Goal: Task Accomplishment & Management: Use online tool/utility

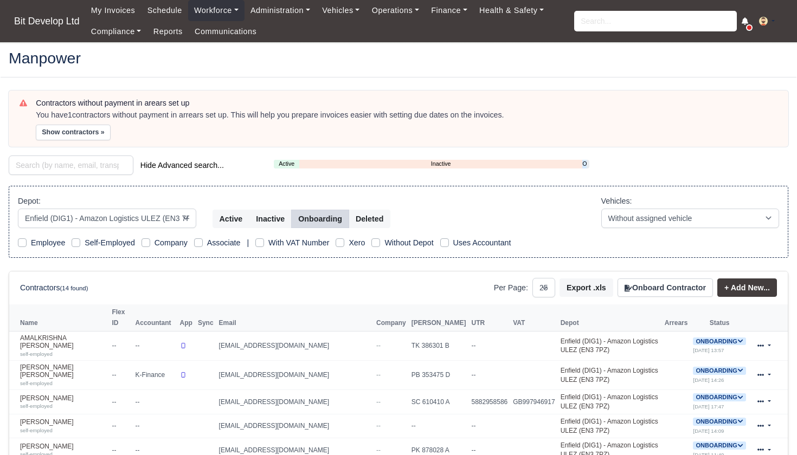
select select "2"
select select "25"
click at [614, 31] on input "search" at bounding box center [655, 21] width 163 height 21
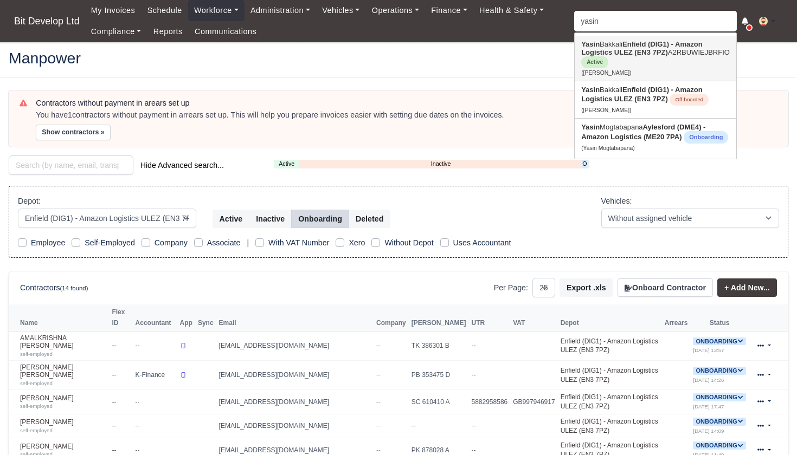
click at [618, 57] on link "Yasin Bakkali Enfield (DIG1) - Amazon Logistics ULEZ (EN3 7PZ) A2RBUWIEJBRFIO A…" at bounding box center [656, 58] width 162 height 45
type input "[PERSON_NAME]"
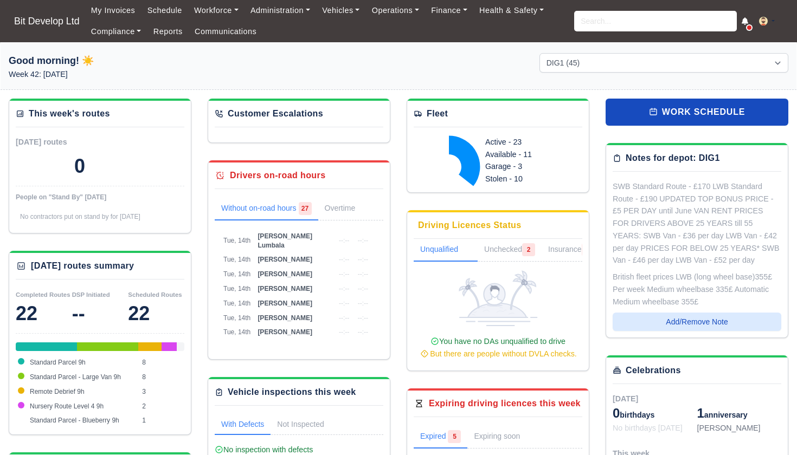
select select "2"
click at [637, 18] on input "search" at bounding box center [655, 21] width 163 height 21
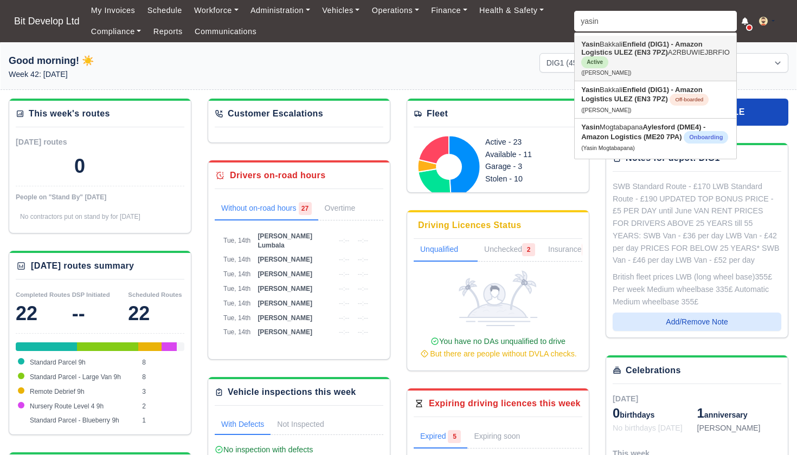
click at [641, 42] on strong "Enfield (DIG1) - Amazon Logistics ULEZ (EN3 7PZ)" at bounding box center [641, 48] width 121 height 16
type input "Yasin Bakkali"
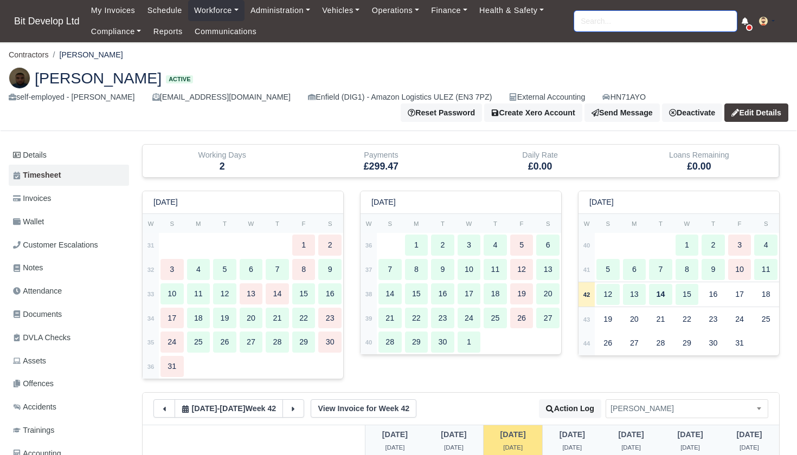
click at [660, 24] on input "search" at bounding box center [655, 21] width 163 height 21
type input "timo"
type input "timothy Carnell mckean"
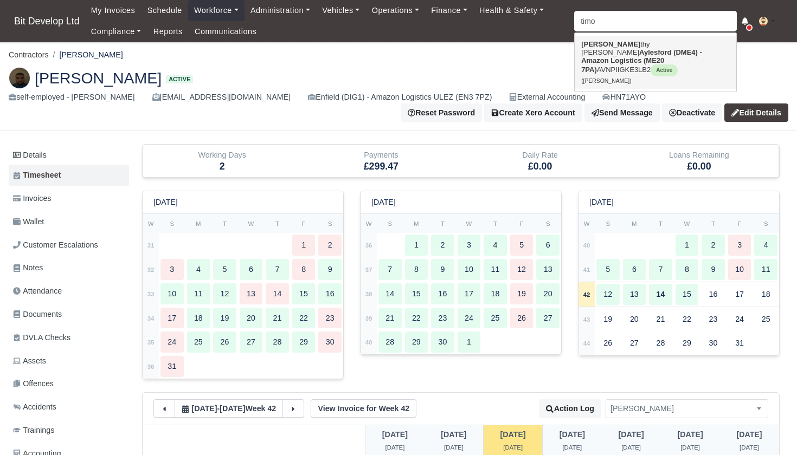
click at [640, 46] on link "Timo thy Carnell mckean Aylesford (DME4) - Amazon Logistics (ME20 7PA) AVNPIIGK…" at bounding box center [656, 62] width 162 height 53
type input "[PERSON_NAME]"
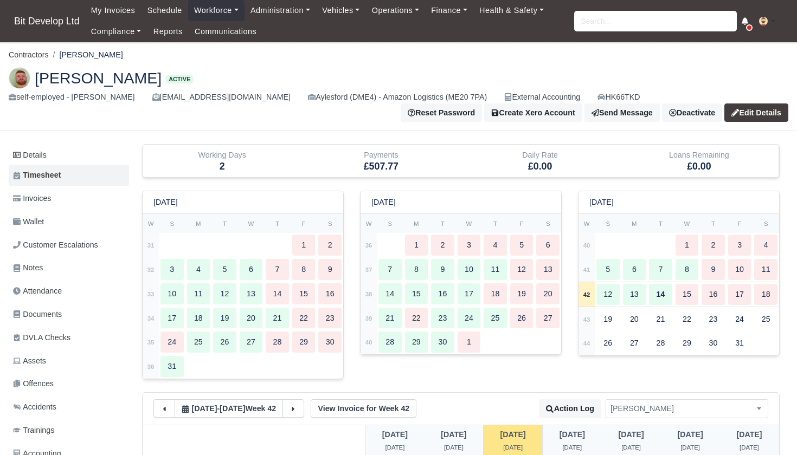
click at [54, 310] on span "Documents" at bounding box center [37, 315] width 49 height 12
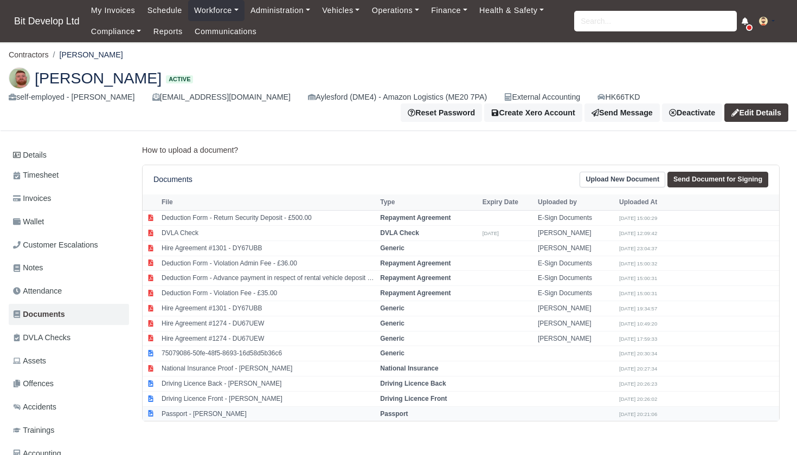
click at [198, 408] on td "Passport - [PERSON_NAME]" at bounding box center [268, 414] width 219 height 15
select select "passport"
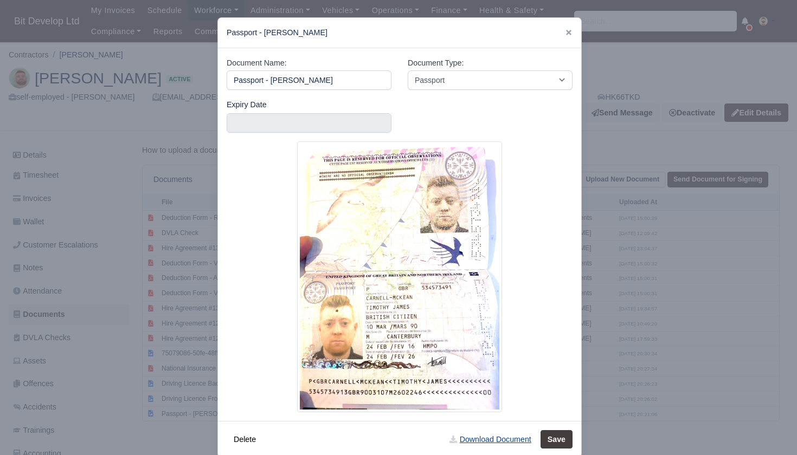
click at [495, 440] on link "Download Document" at bounding box center [489, 440] width 95 height 18
click at [110, 200] on div at bounding box center [398, 227] width 797 height 455
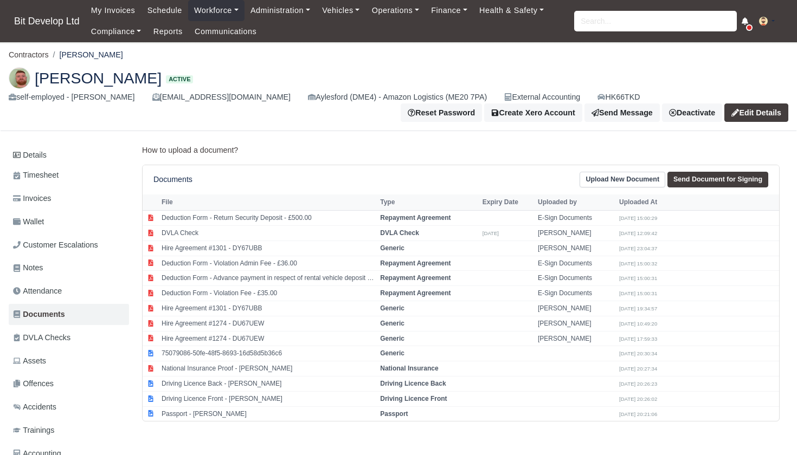
click at [718, 176] on link "Send Document for Signing" at bounding box center [717, 180] width 101 height 16
select select "4051"
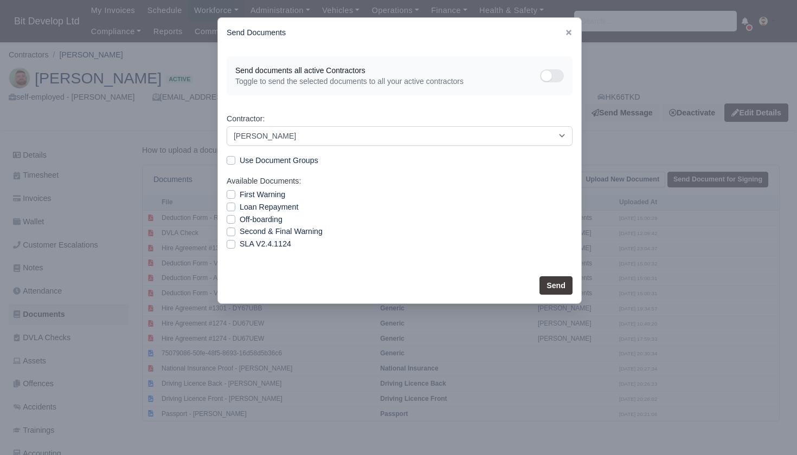
click at [240, 245] on label "SLA V2.4.1124" at bounding box center [266, 244] width 52 height 12
click at [234, 245] on input "SLA V2.4.1124" at bounding box center [231, 242] width 9 height 9
checkbox input "true"
click at [558, 288] on button "Send" at bounding box center [555, 286] width 33 height 18
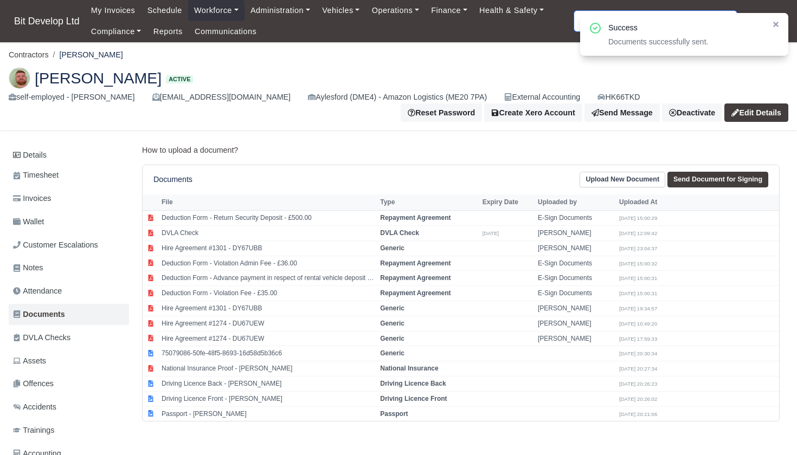
click at [578, 21] on input "search" at bounding box center [655, 21] width 163 height 21
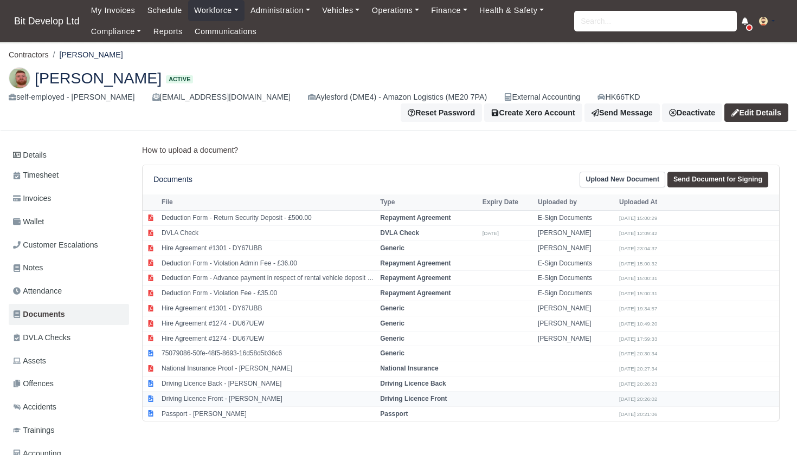
click at [216, 391] on td "Driving Licence Front - Tim carnell" at bounding box center [268, 398] width 219 height 15
select select "driving-licence-front"
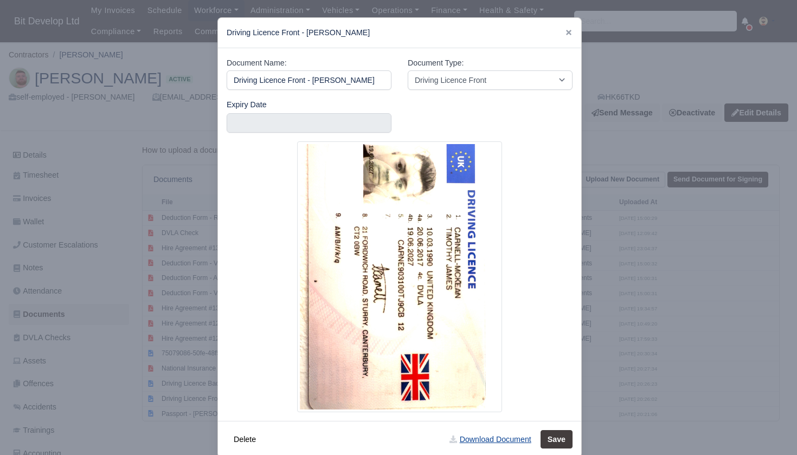
click at [486, 437] on link "Download Document" at bounding box center [489, 440] width 95 height 18
click at [734, 294] on div at bounding box center [398, 227] width 797 height 455
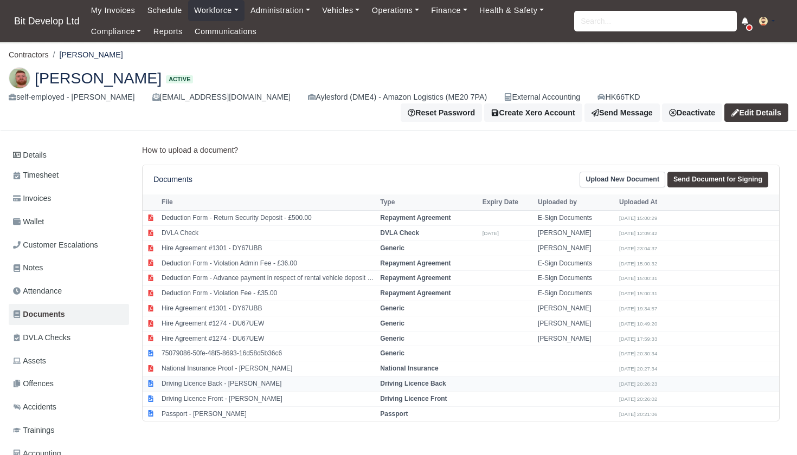
click at [202, 379] on td "Driving Licence Back - Tim carnell" at bounding box center [268, 384] width 219 height 15
select select "driving-licence-back"
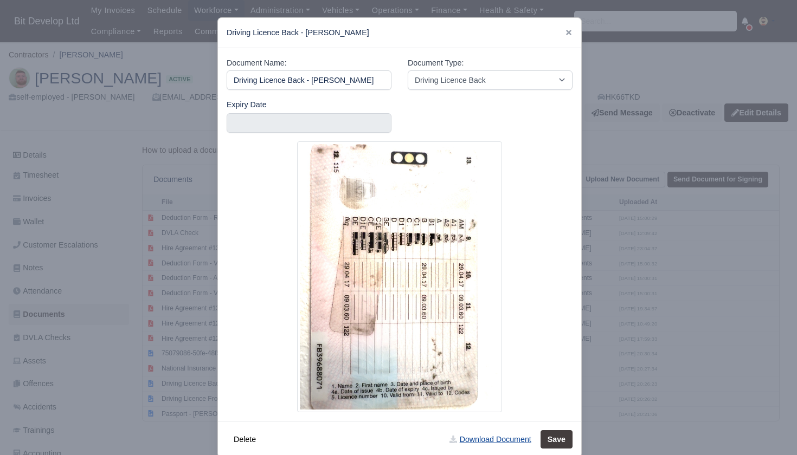
click at [489, 438] on link "Download Document" at bounding box center [489, 440] width 95 height 18
click at [568, 33] on icon at bounding box center [568, 32] width 5 height 5
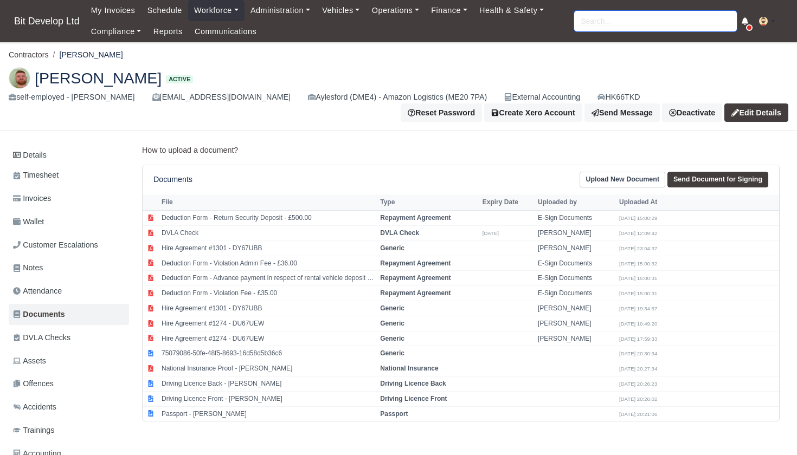
click at [617, 25] on input "search" at bounding box center [655, 21] width 163 height 21
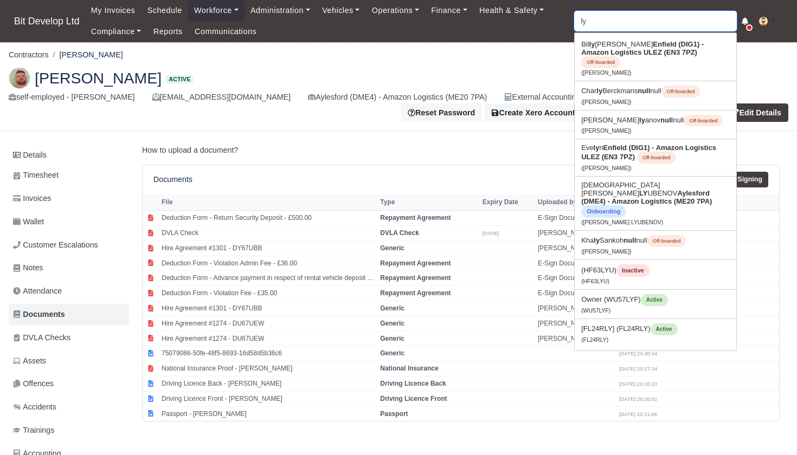
type input "lyu"
type input "lyubcho Galabov"
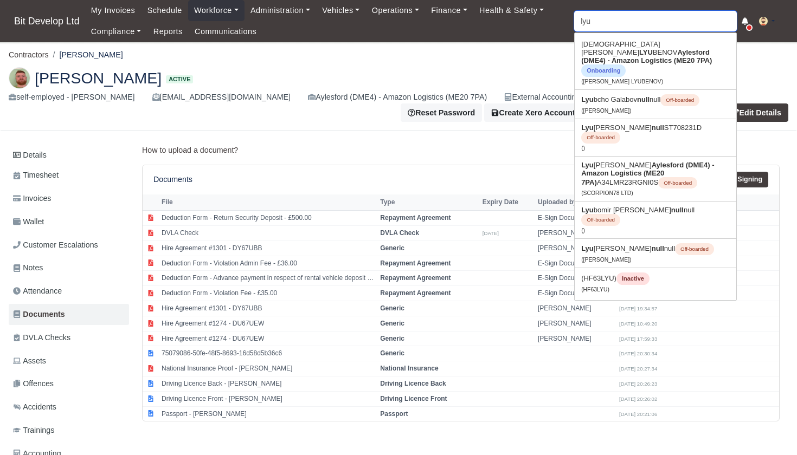
type input "lyud"
type input "lyudmil Iliev"
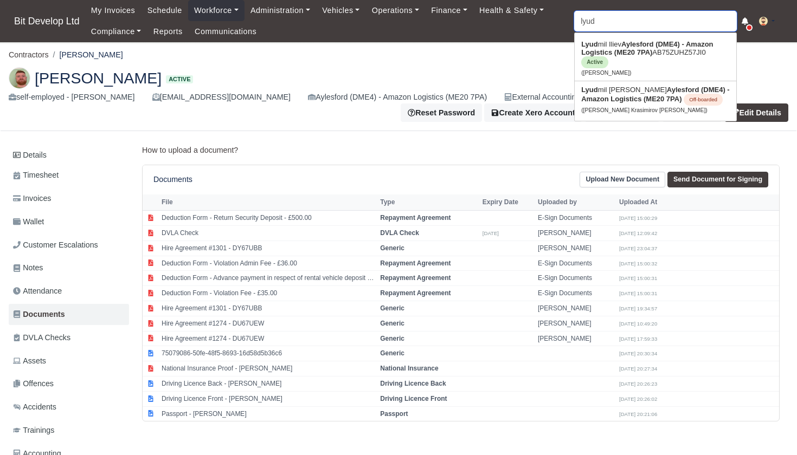
type input "loud"
drag, startPoint x: 617, startPoint y: 25, endPoint x: 634, endPoint y: 59, distance: 38.1
click at [634, 59] on link "Lyud mil Iliev Aylesford (DME4) - Amazon Logistics (ME20 7PA) AB75ZUHZ57JI0 Act…" at bounding box center [656, 58] width 162 height 45
type input "[PERSON_NAME]"
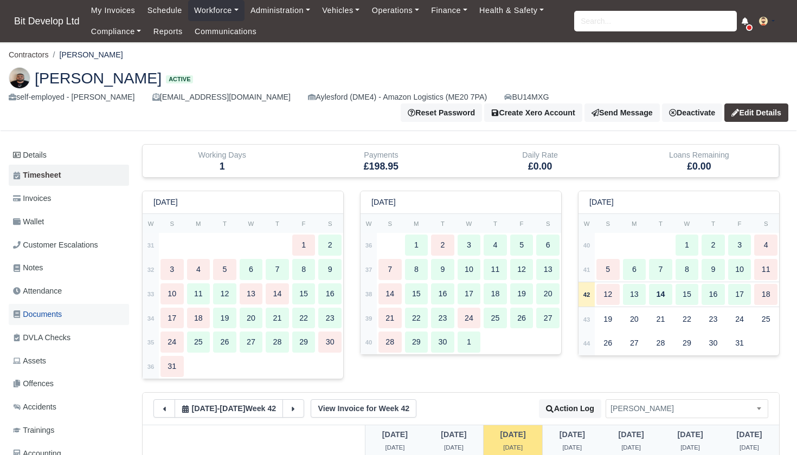
click at [41, 309] on span "Documents" at bounding box center [37, 315] width 49 height 12
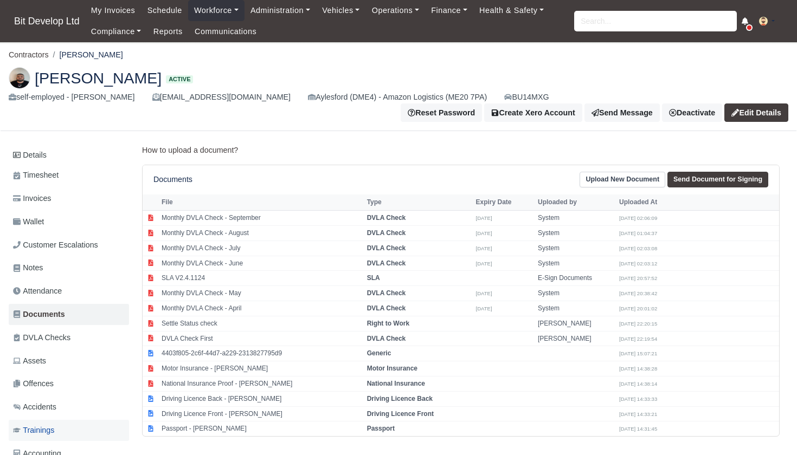
click at [44, 425] on span "Trainings" at bounding box center [33, 431] width 41 height 12
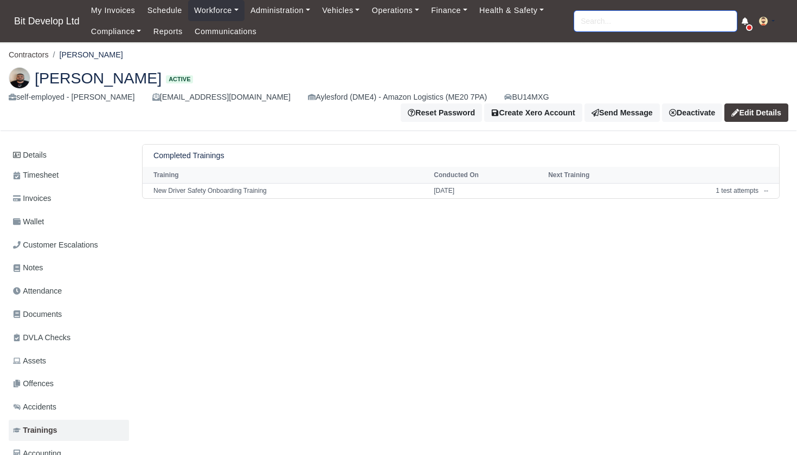
click at [585, 25] on input "search" at bounding box center [655, 21] width 163 height 21
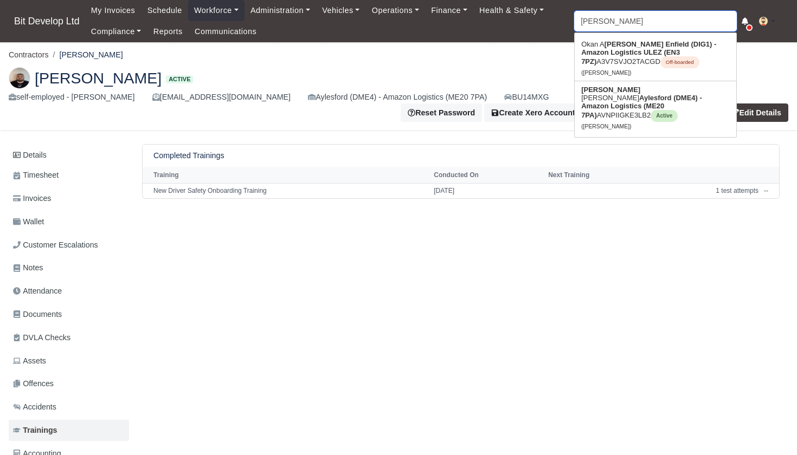
type input "Tim"
drag, startPoint x: 585, startPoint y: 25, endPoint x: 117, endPoint y: 34, distance: 468.5
click at [117, 34] on link "Compliance" at bounding box center [116, 31] width 62 height 21
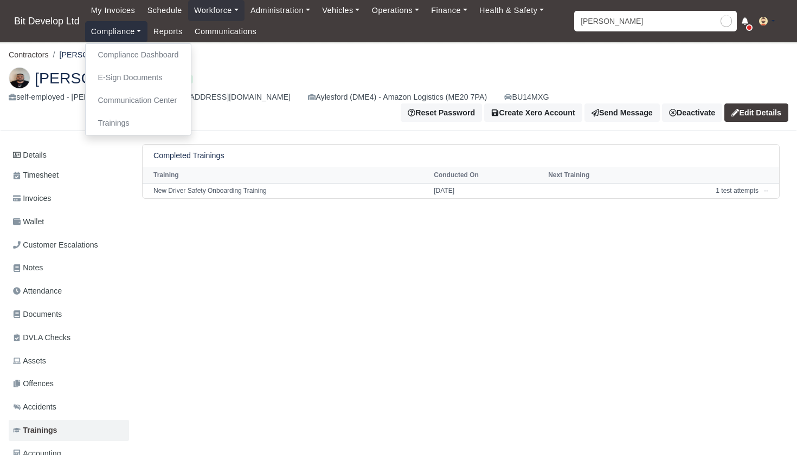
type input "Timothy Carnell mckean"
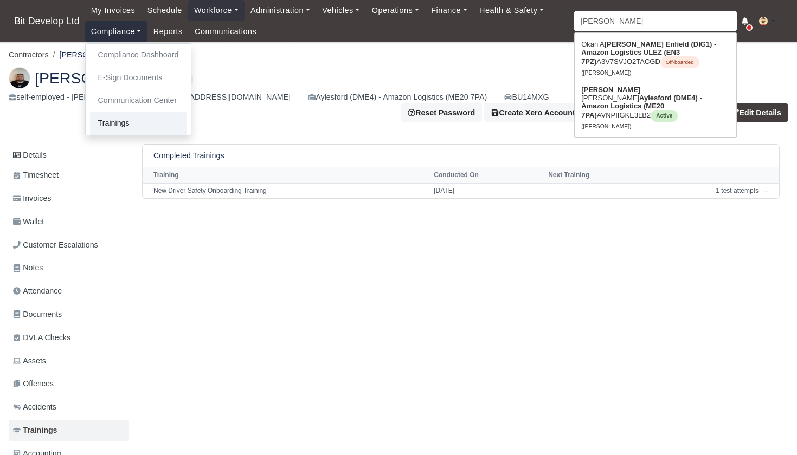
click at [124, 121] on link "Trainings" at bounding box center [138, 123] width 97 height 23
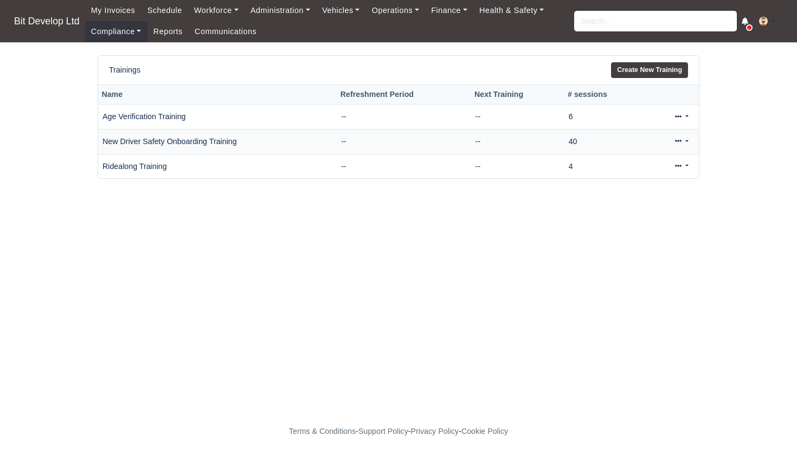
click at [683, 139] on link at bounding box center [681, 142] width 25 height 16
click at [650, 208] on link "Conduct Session" at bounding box center [645, 209] width 97 height 17
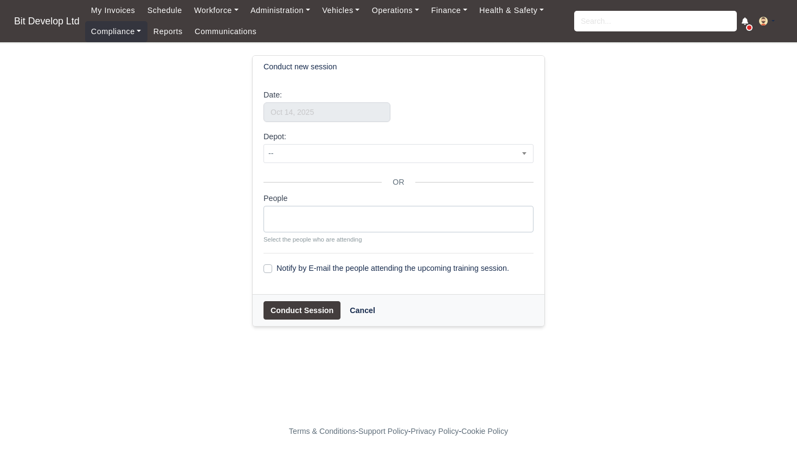
select select
click at [305, 152] on span "--" at bounding box center [398, 154] width 269 height 14
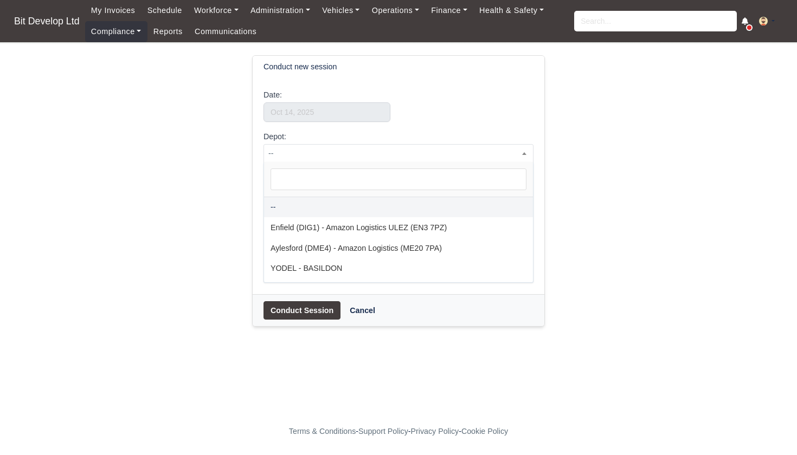
click at [259, 210] on div "Date: Depot: -- Enfield (DIG1) - Amazon Logistics ULEZ (EN3 7PZ) Aylesford (DME…" at bounding box center [399, 186] width 292 height 216
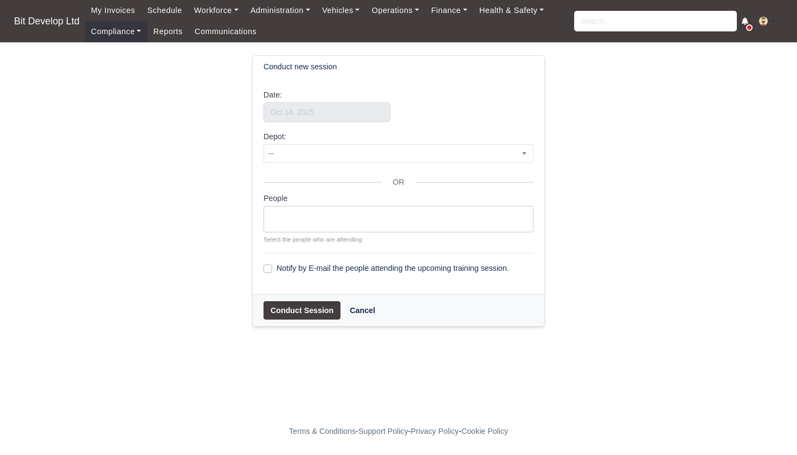
click at [297, 217] on ul at bounding box center [398, 218] width 269 height 22
type input "tim"
select select "4051"
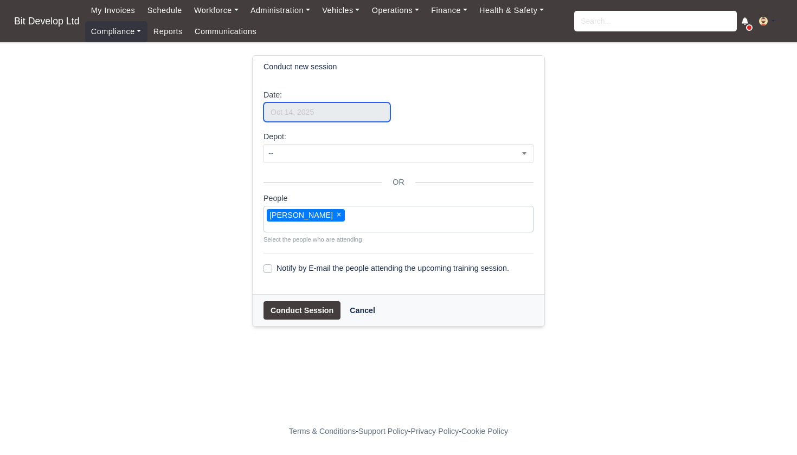
click at [310, 112] on input "text" at bounding box center [327, 112] width 127 height 20
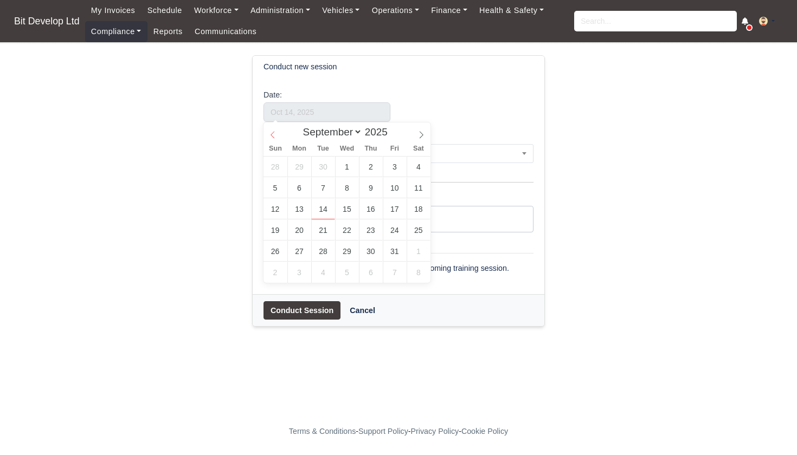
click at [275, 133] on icon at bounding box center [273, 135] width 8 height 8
select select "4"
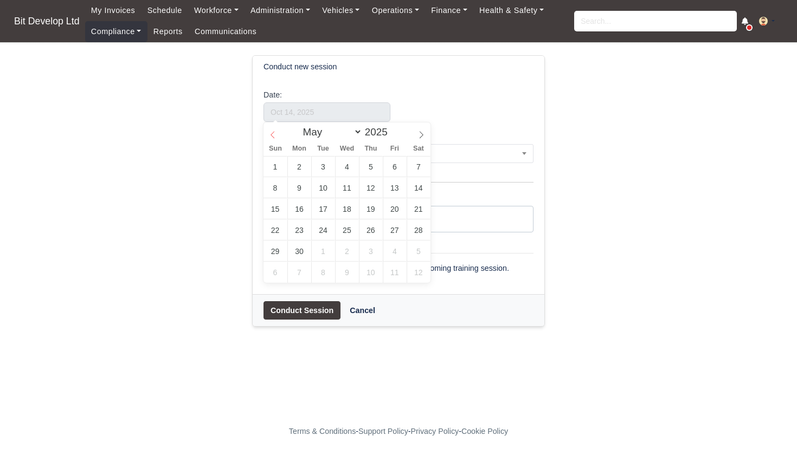
click at [275, 133] on icon at bounding box center [273, 135] width 8 height 8
type input "[DATE]"
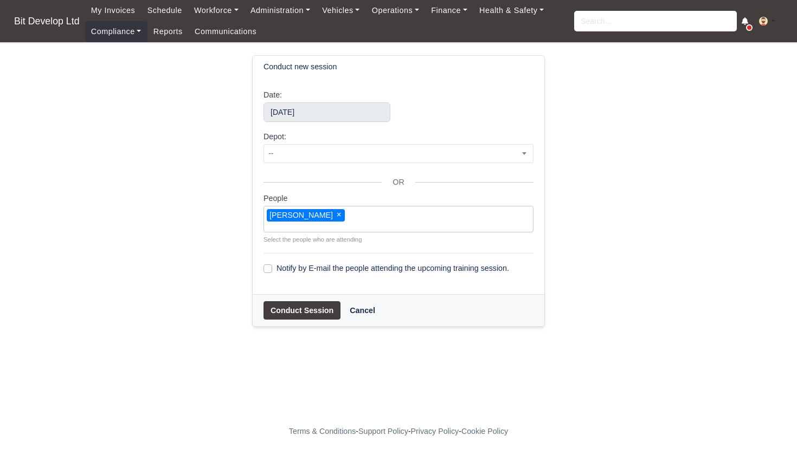
click at [443, 107] on div "Date: May 28, 2025" at bounding box center [398, 110] width 286 height 42
click at [277, 264] on label "Notify by E-mail the people attending the upcoming training session." at bounding box center [393, 268] width 233 height 12
click at [269, 264] on input "Notify by E-mail the people attending the upcoming training session." at bounding box center [268, 266] width 9 height 9
click at [277, 264] on label "Notify by E-mail the people attending the upcoming training session." at bounding box center [393, 268] width 233 height 12
click at [269, 264] on input "Notify by E-mail the people attending the upcoming training session." at bounding box center [268, 266] width 9 height 9
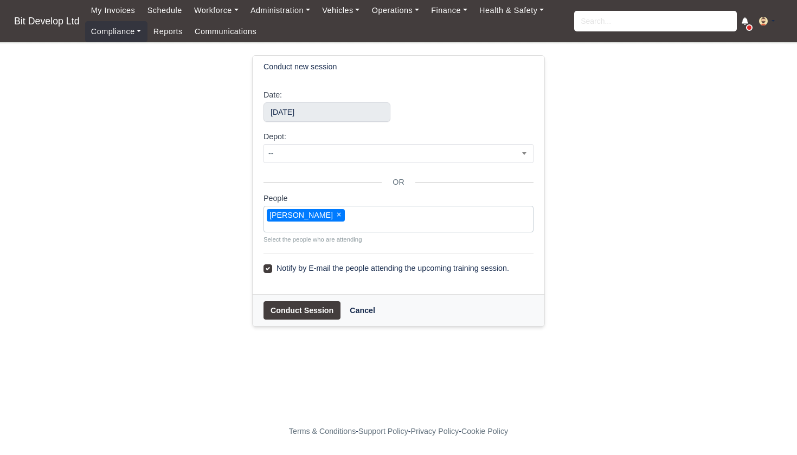
checkbox input "false"
click at [297, 310] on button "Conduct Session" at bounding box center [302, 310] width 77 height 18
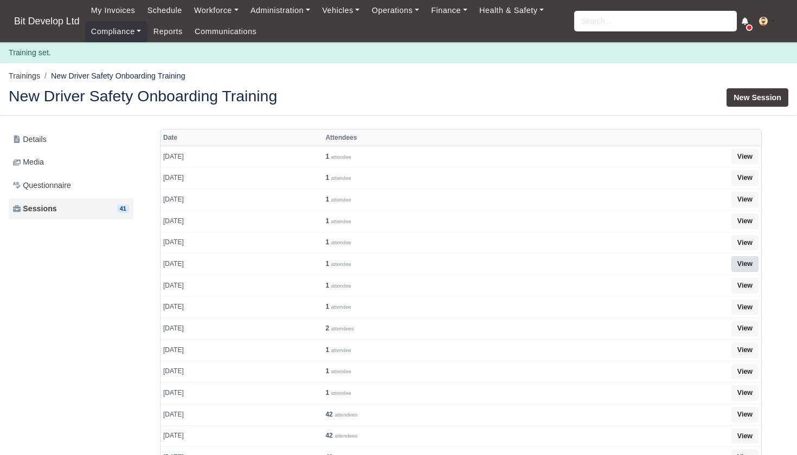
click at [748, 260] on link "View" at bounding box center [744, 264] width 27 height 16
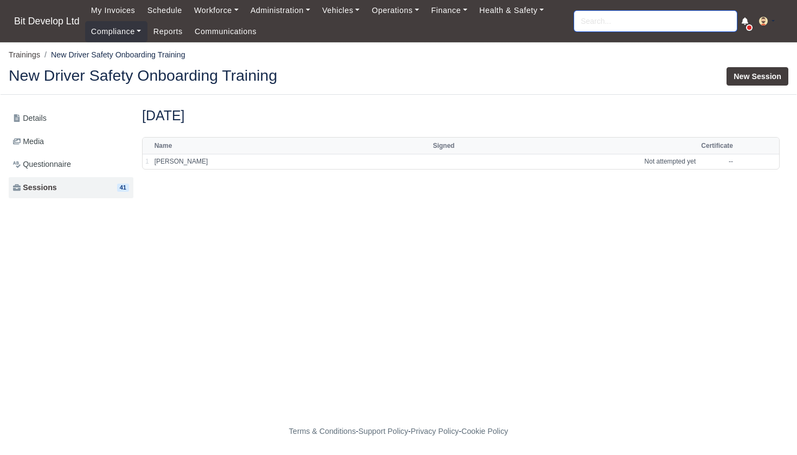
click at [606, 22] on input "search" at bounding box center [655, 21] width 163 height 21
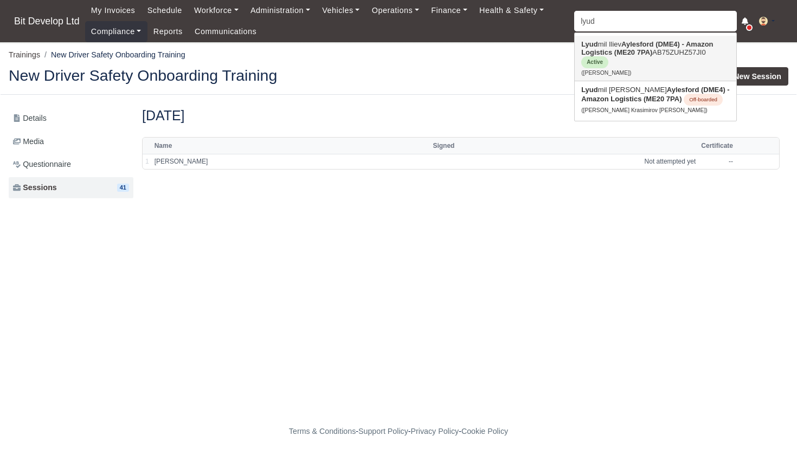
click at [624, 49] on strong "Aylesford (DME4) - Amazon Logistics (ME20 7PA)" at bounding box center [647, 48] width 132 height 16
type input "[PERSON_NAME]"
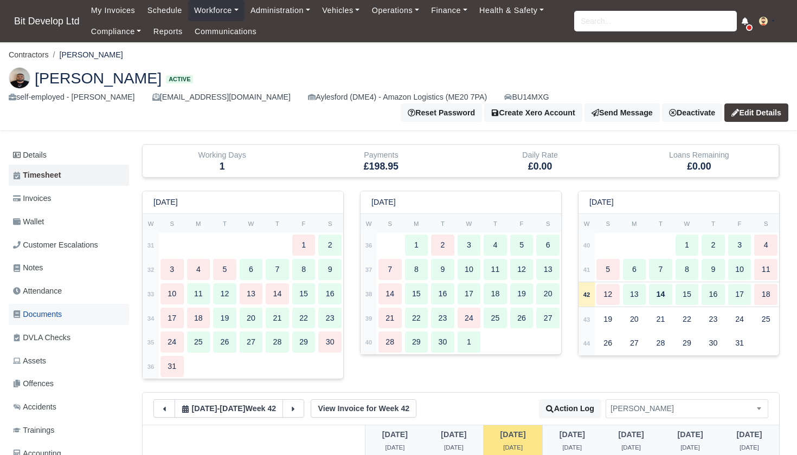
click at [44, 309] on span "Documents" at bounding box center [37, 315] width 49 height 12
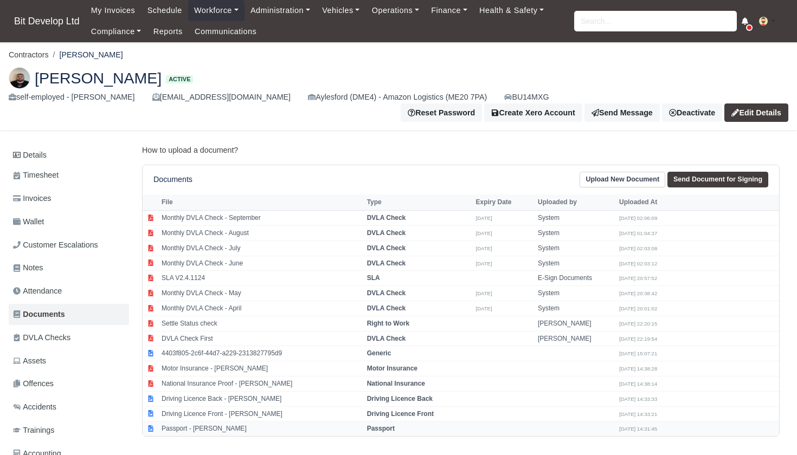
click at [204, 422] on td "Passport - [PERSON_NAME]" at bounding box center [261, 429] width 205 height 15
select select "passport"
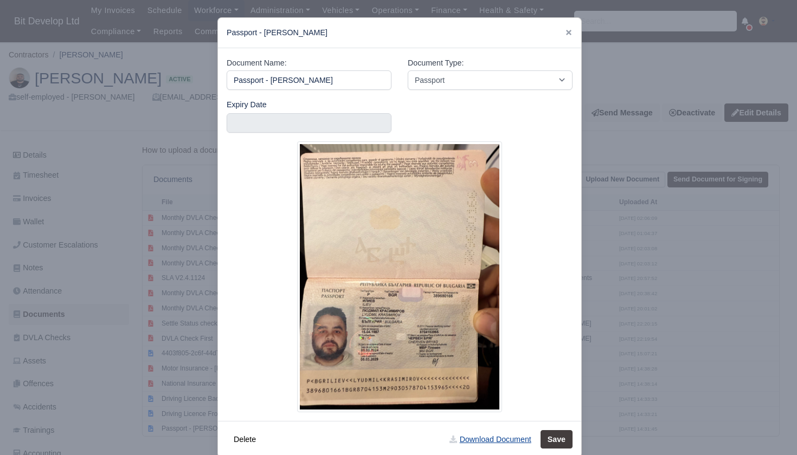
click at [474, 439] on link "Download Document" at bounding box center [489, 440] width 95 height 18
click at [680, 189] on div at bounding box center [398, 227] width 797 height 455
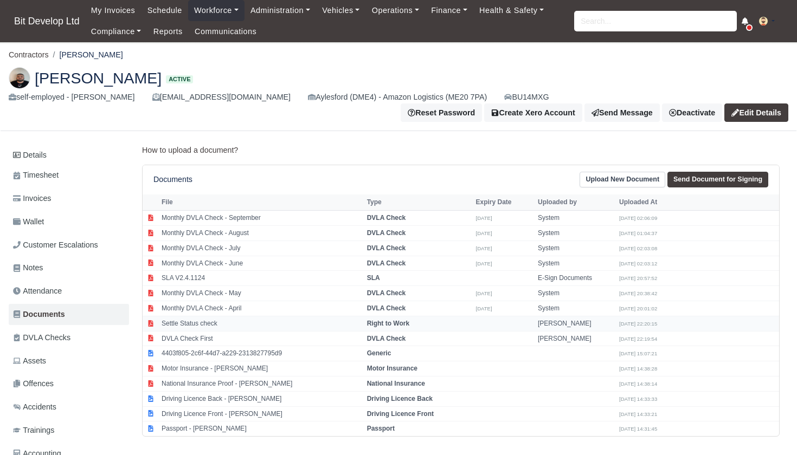
click at [202, 316] on td "Settle Status check" at bounding box center [261, 323] width 205 height 15
select select "right-to-work"
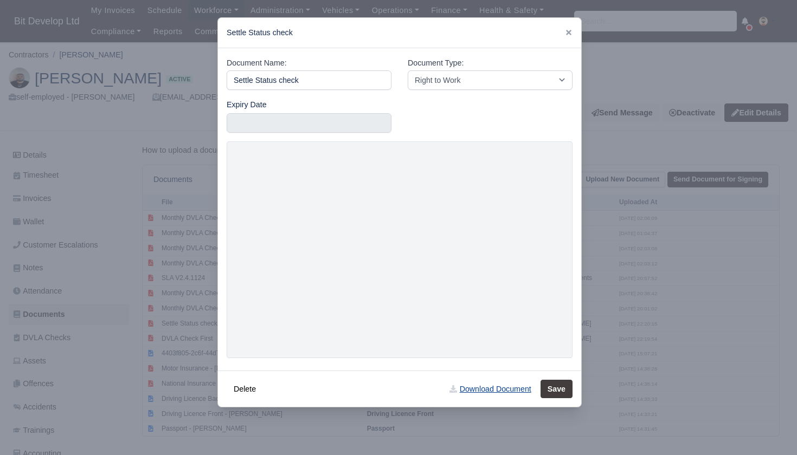
click at [499, 385] on link "Download Document" at bounding box center [489, 389] width 95 height 18
click at [126, 197] on div at bounding box center [398, 227] width 797 height 455
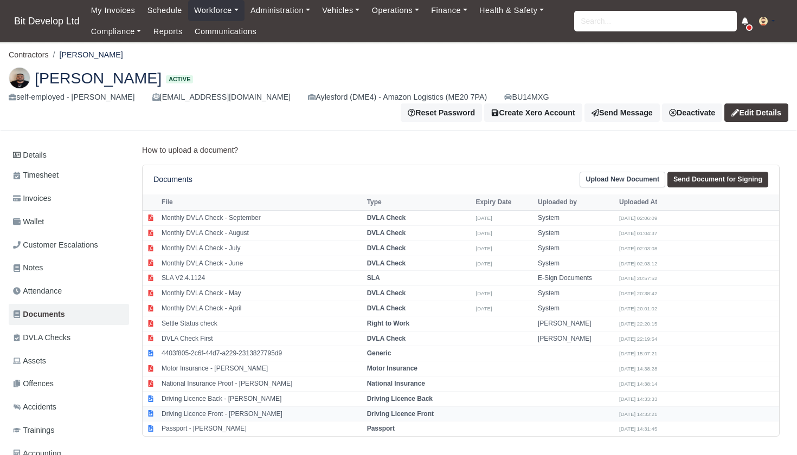
click at [213, 407] on td "Driving Licence Front - Lyudmil Iliev" at bounding box center [261, 414] width 205 height 15
select select "driving-licence-front"
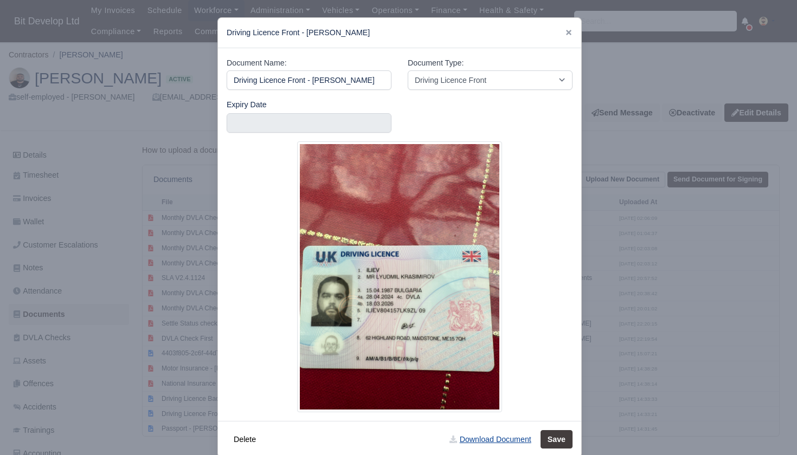
click at [490, 436] on link "Download Document" at bounding box center [489, 440] width 95 height 18
click at [185, 359] on div at bounding box center [398, 227] width 797 height 455
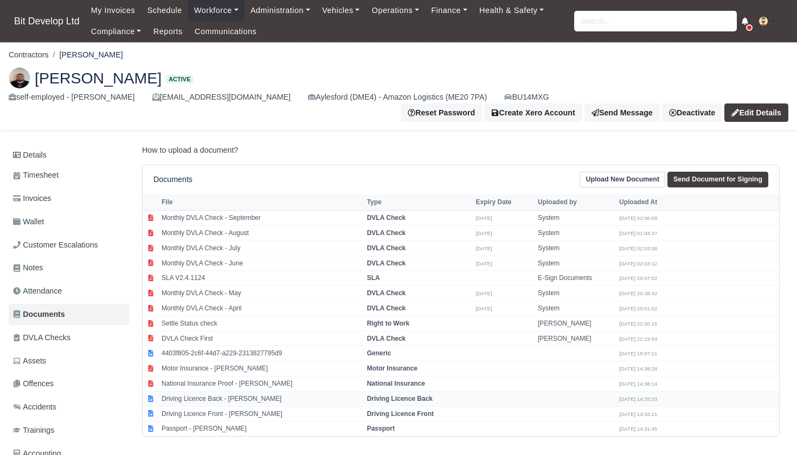
click at [418, 395] on strong "Driving Licence Back" at bounding box center [400, 399] width 66 height 8
select select "driving-licence-back"
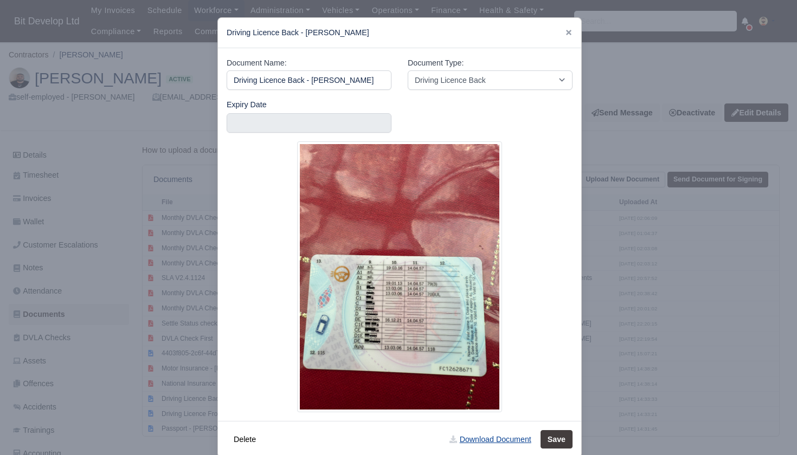
click at [494, 440] on link "Download Document" at bounding box center [489, 440] width 95 height 18
click at [685, 158] on div at bounding box center [398, 227] width 797 height 455
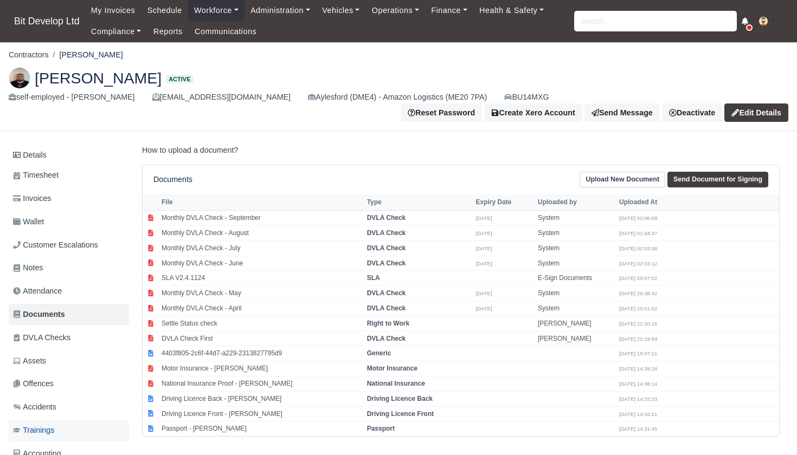
click at [48, 425] on span "Trainings" at bounding box center [33, 431] width 41 height 12
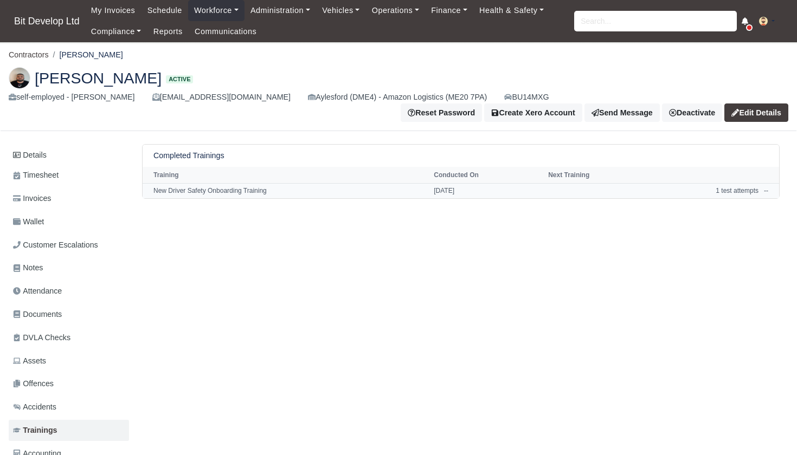
click at [764, 187] on span "--" at bounding box center [766, 191] width 4 height 8
click at [721, 183] on td "1 test attempts" at bounding box center [707, 190] width 110 height 15
click at [453, 183] on td "[DATE]" at bounding box center [488, 190] width 114 height 15
click at [764, 187] on span "--" at bounding box center [766, 191] width 4 height 8
click at [737, 183] on td "1 test attempts" at bounding box center [707, 190] width 110 height 15
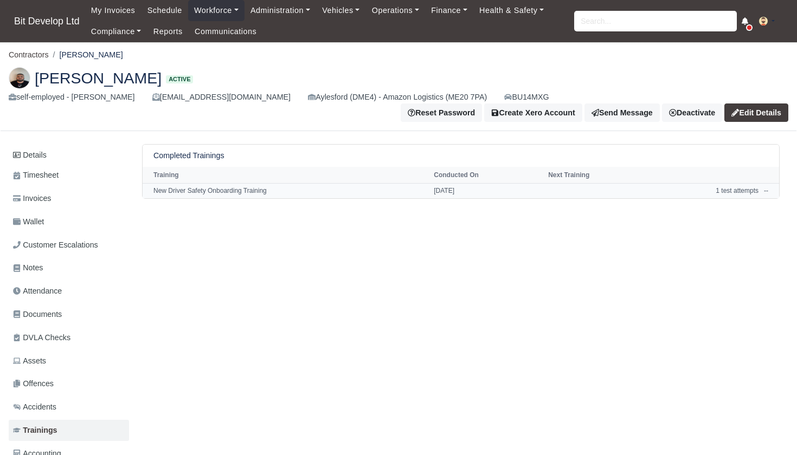
click at [767, 187] on span "--" at bounding box center [766, 191] width 4 height 8
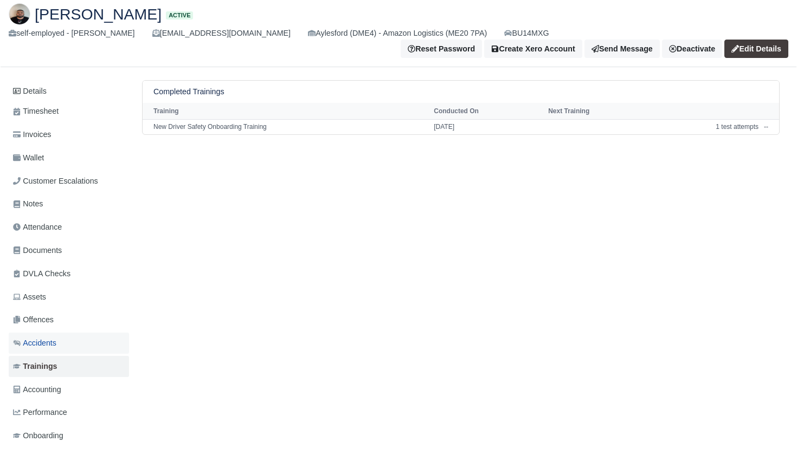
scroll to position [72, 0]
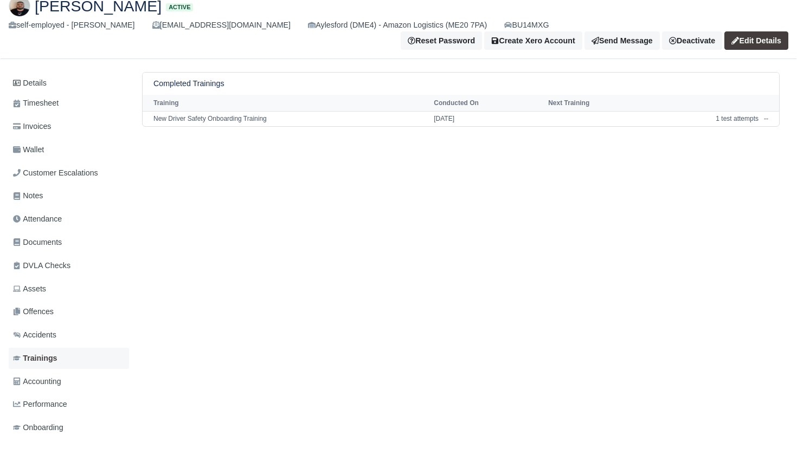
click at [56, 352] on span "Trainings" at bounding box center [35, 358] width 44 height 12
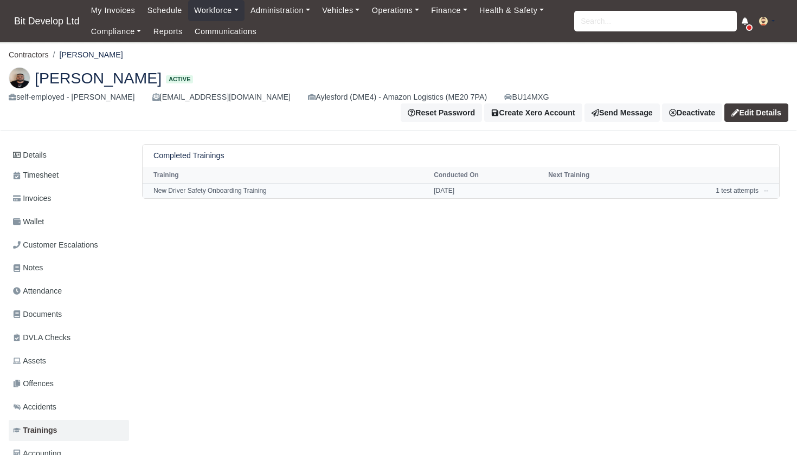
click at [185, 183] on td "New Driver Safety Onboarding Training" at bounding box center [287, 190] width 288 height 15
click at [764, 187] on span "--" at bounding box center [766, 191] width 4 height 8
click at [721, 183] on td "1 test attempts" at bounding box center [707, 190] width 110 height 15
click at [129, 31] on link "Compliance" at bounding box center [116, 31] width 62 height 21
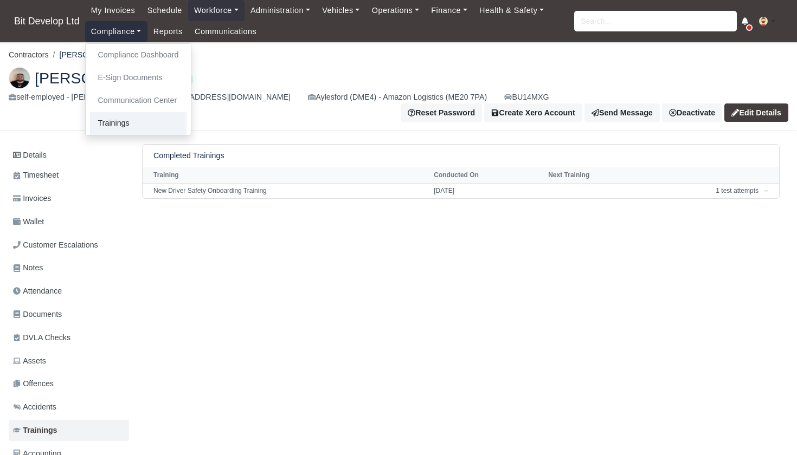
click at [125, 120] on link "Trainings" at bounding box center [138, 123] width 97 height 23
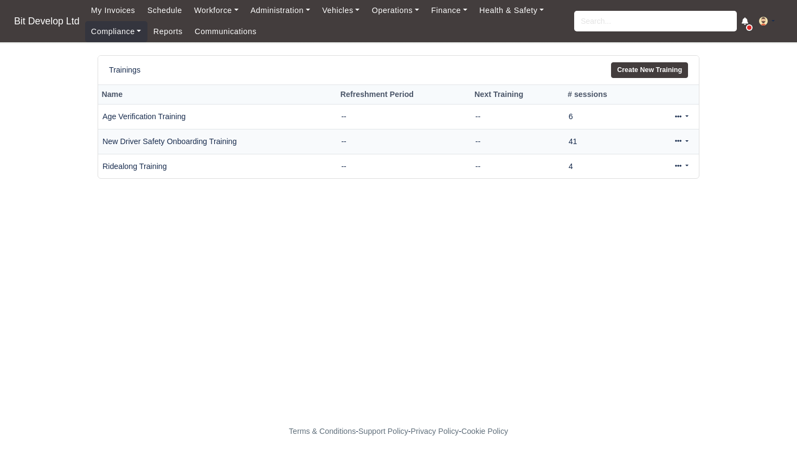
click at [679, 140] on icon at bounding box center [678, 141] width 7 height 7
click at [633, 174] on link "View" at bounding box center [645, 176] width 97 height 17
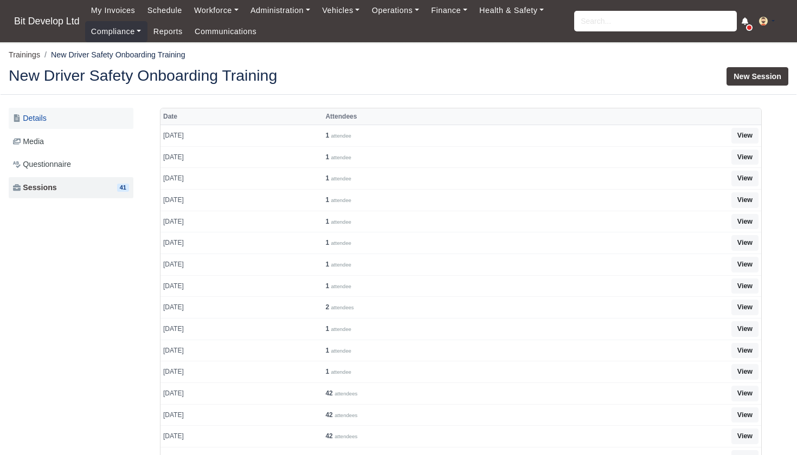
click at [52, 115] on link "Details" at bounding box center [71, 118] width 125 height 21
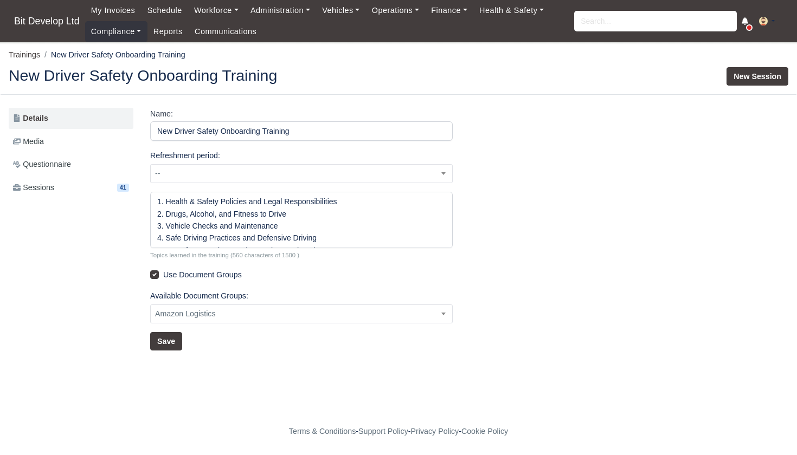
select select "1"
click at [47, 182] on span "Sessions" at bounding box center [33, 188] width 41 height 12
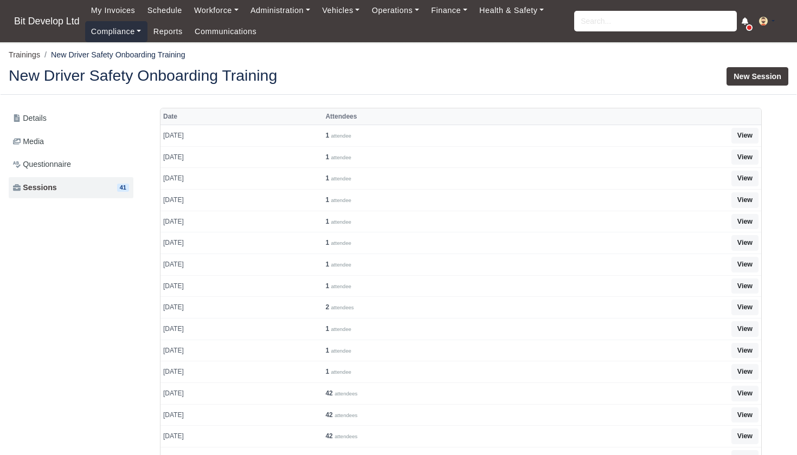
click at [121, 34] on link "Compliance" at bounding box center [116, 31] width 62 height 21
click at [125, 121] on link "Trainings" at bounding box center [138, 123] width 97 height 23
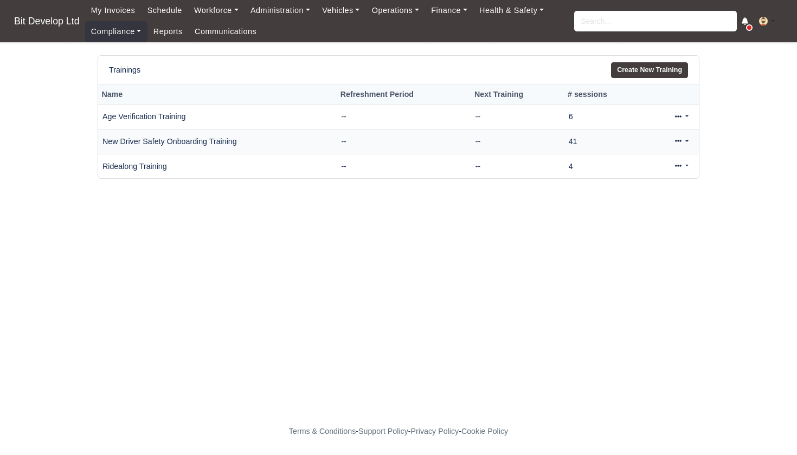
click at [689, 139] on link at bounding box center [681, 142] width 25 height 16
click at [679, 138] on icon at bounding box center [678, 141] width 7 height 7
click at [631, 172] on link "View" at bounding box center [645, 176] width 97 height 17
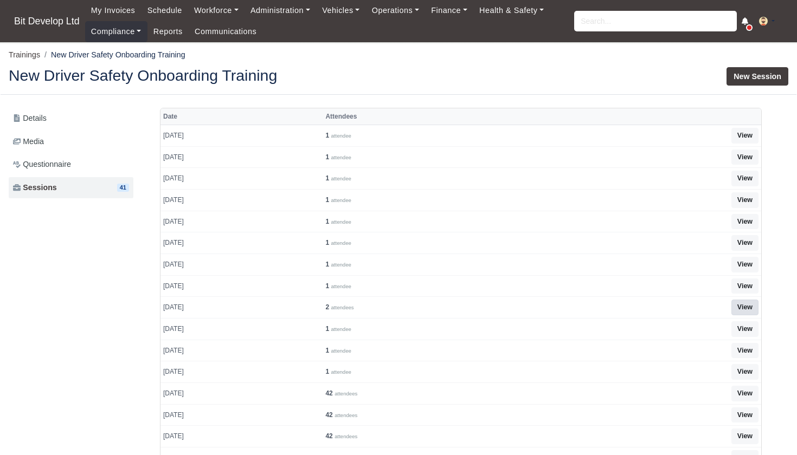
click at [750, 304] on link "View" at bounding box center [744, 308] width 27 height 16
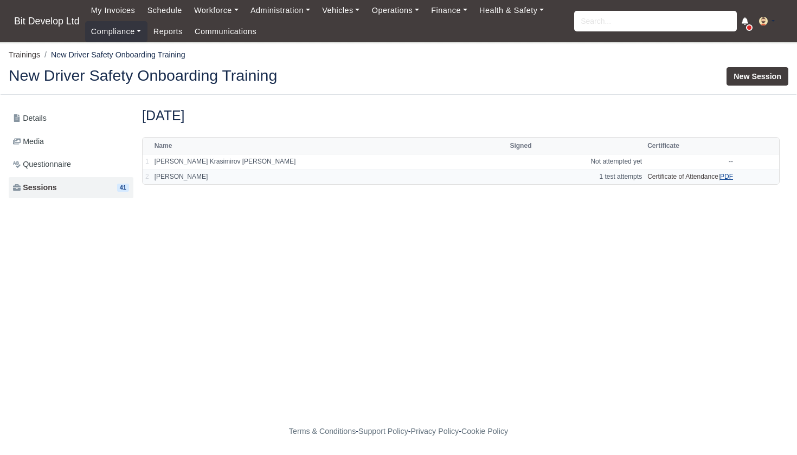
click at [725, 175] on link "PDF" at bounding box center [726, 177] width 13 height 8
click at [610, 21] on input "search" at bounding box center [655, 21] width 163 height 21
type input "prade"
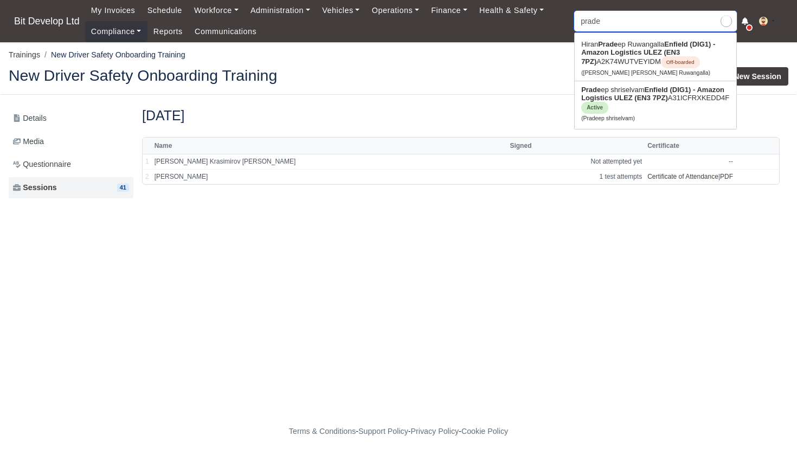
type input "pradeep shriselvam"
click at [626, 90] on link "Prade ep shriselvam Enfield (DIG1) - Amazon Logistics ULEZ (EN3 7PZ) A31ICFRXKE…" at bounding box center [656, 103] width 162 height 45
type input "Pradeep shriselvam"
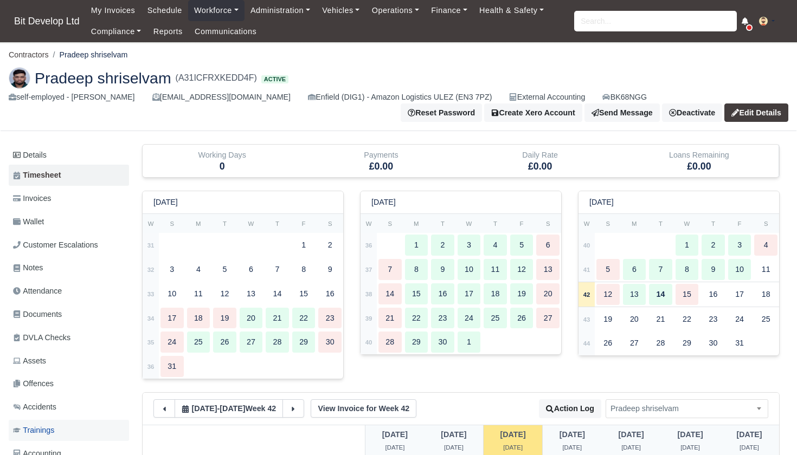
click at [47, 425] on span "Trainings" at bounding box center [33, 431] width 41 height 12
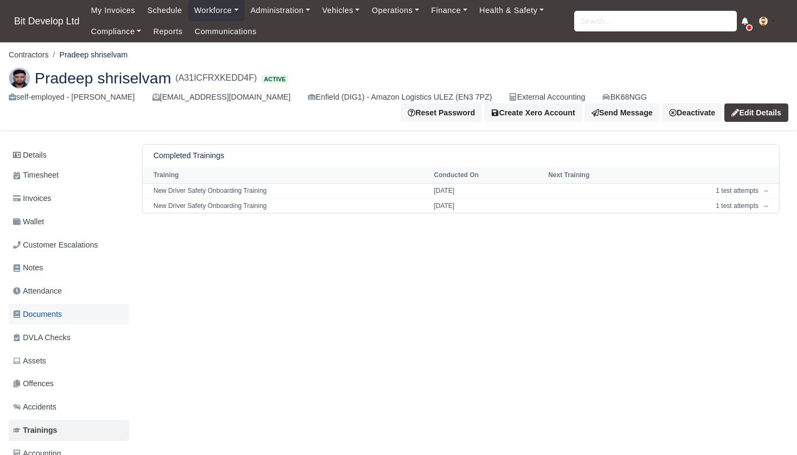
click at [50, 309] on span "Documents" at bounding box center [37, 315] width 49 height 12
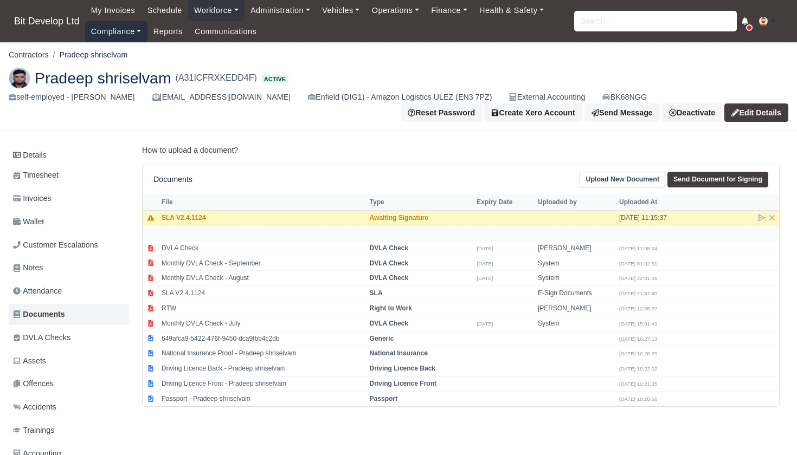
click at [126, 37] on link "Compliance" at bounding box center [116, 31] width 62 height 21
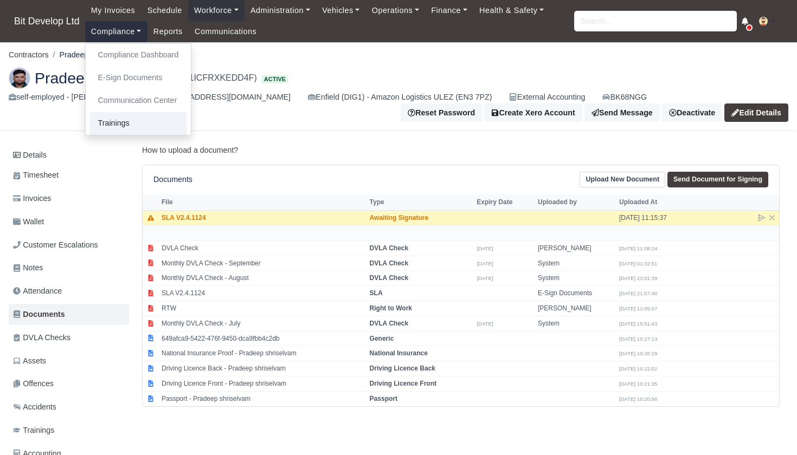
click at [128, 118] on link "Trainings" at bounding box center [138, 123] width 97 height 23
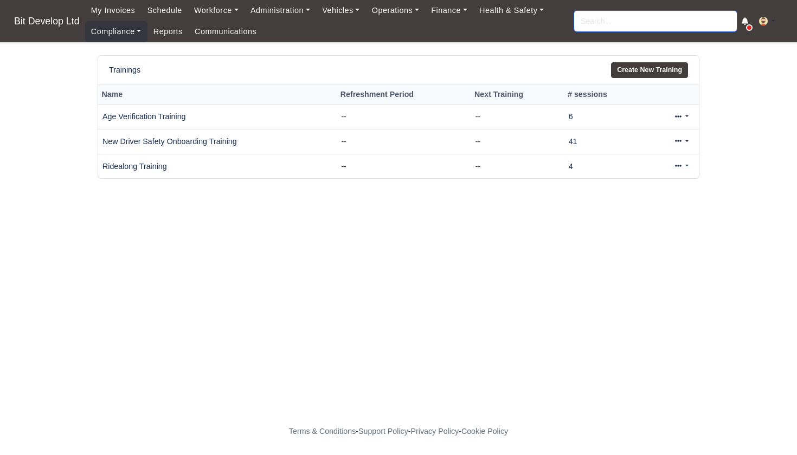
click at [598, 22] on input "search" at bounding box center [655, 21] width 163 height 21
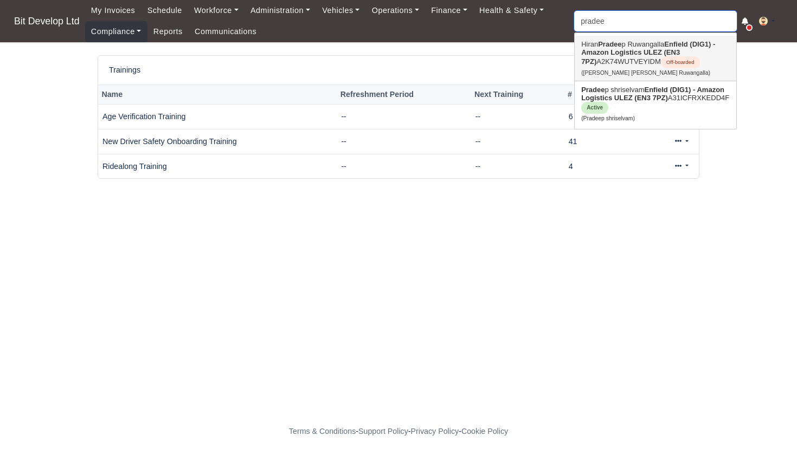
type input "pride"
drag, startPoint x: 598, startPoint y: 42, endPoint x: 605, endPoint y: 100, distance: 58.4
click at [605, 100] on strong "Enfield (DIG1) - Amazon Logistics ULEZ (EN3 7PZ)" at bounding box center [652, 94] width 143 height 16
type input "Pradeep shriselvam"
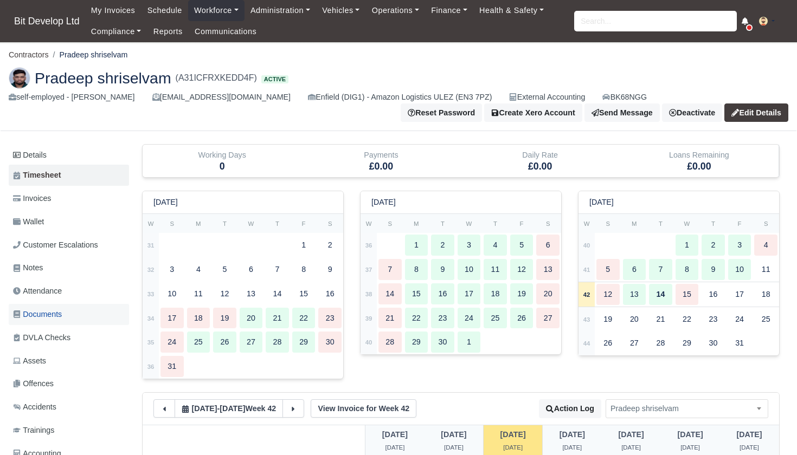
click at [40, 309] on span "Documents" at bounding box center [37, 315] width 49 height 12
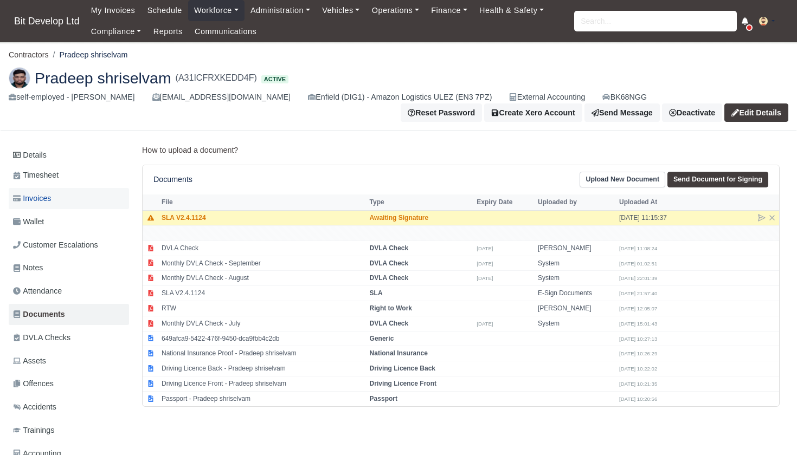
click at [50, 197] on span "Invoices" at bounding box center [32, 198] width 38 height 12
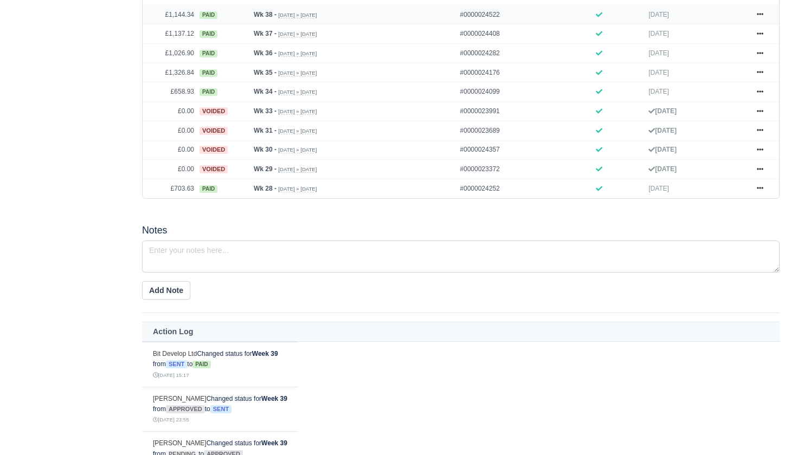
scroll to position [604, 0]
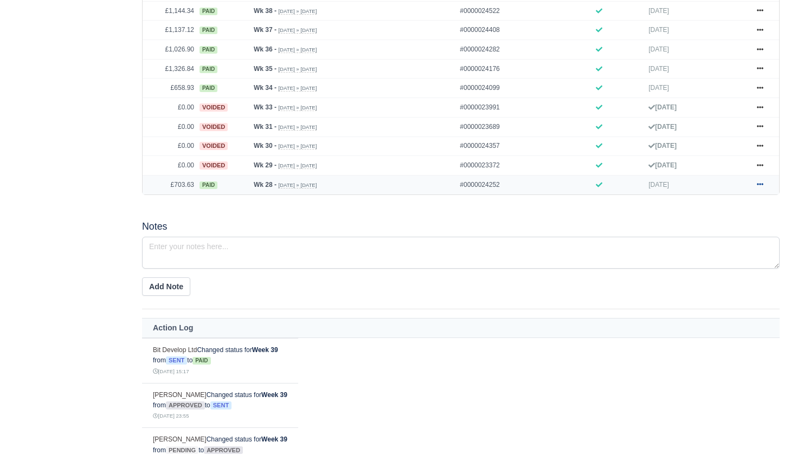
click at [760, 188] on icon at bounding box center [760, 184] width 7 height 7
click at [708, 216] on link "Show Invoice" at bounding box center [719, 204] width 97 height 23
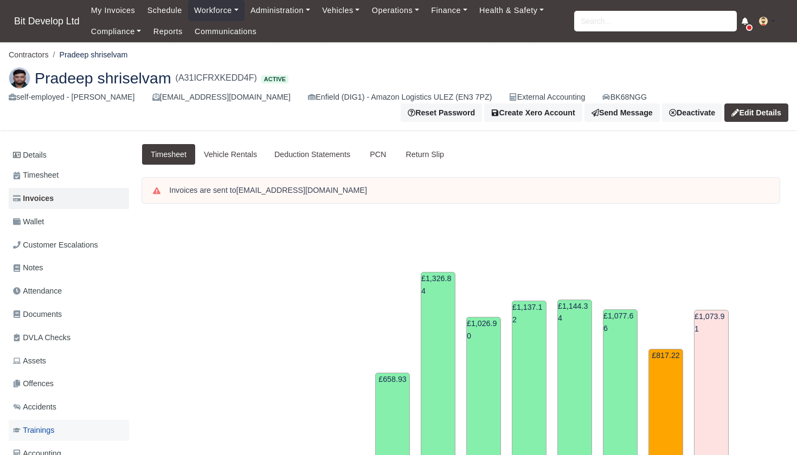
click at [48, 425] on span "Trainings" at bounding box center [33, 431] width 41 height 12
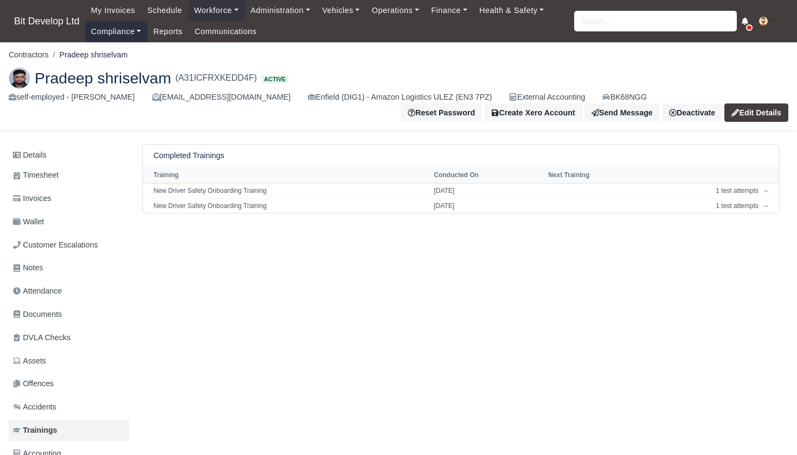
click at [125, 31] on link "Compliance" at bounding box center [116, 31] width 62 height 21
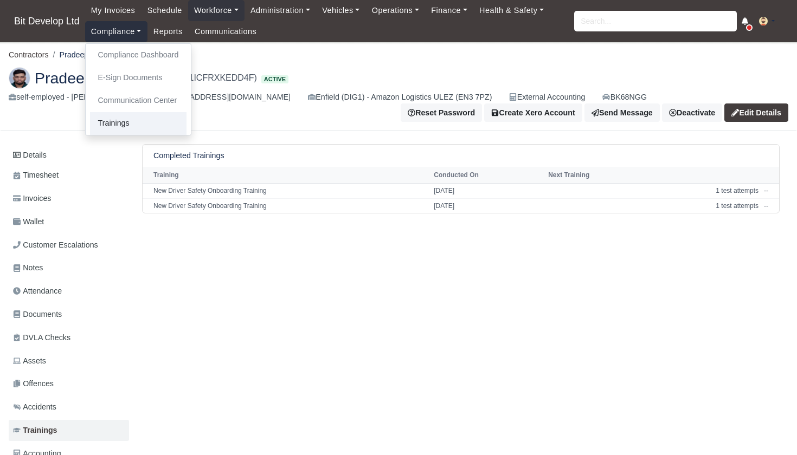
click at [116, 123] on link "Trainings" at bounding box center [138, 123] width 97 height 23
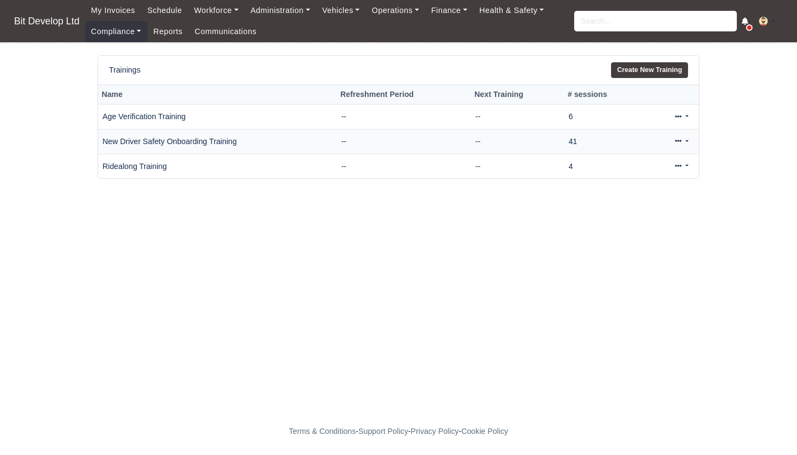
click at [680, 140] on icon at bounding box center [678, 141] width 7 height 2
click at [635, 176] on link "View" at bounding box center [645, 176] width 97 height 17
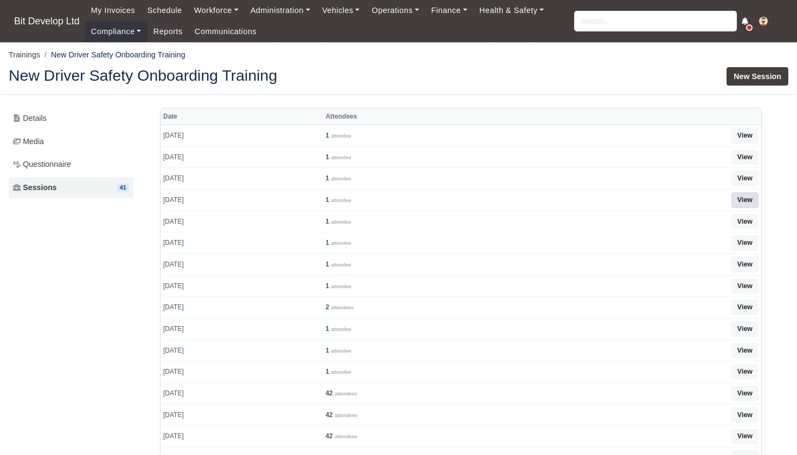
click at [749, 197] on link "View" at bounding box center [744, 200] width 27 height 16
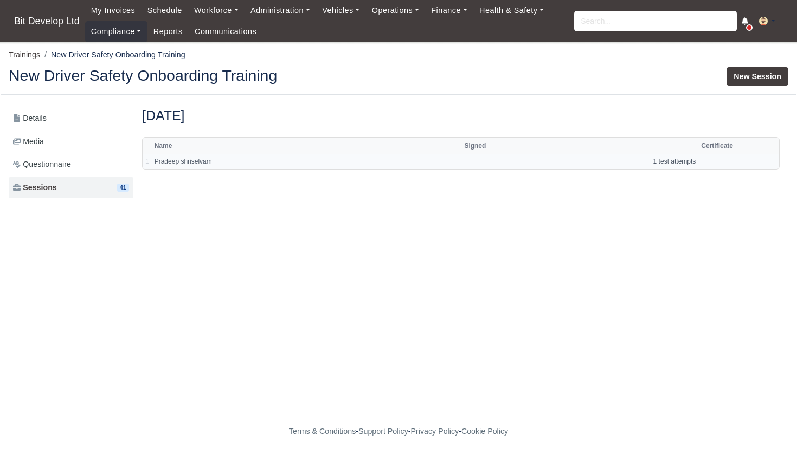
click at [677, 161] on td "1 test attempts" at bounding box center [579, 161] width 237 height 15
click at [735, 163] on td at bounding box center [716, 161] width 37 height 15
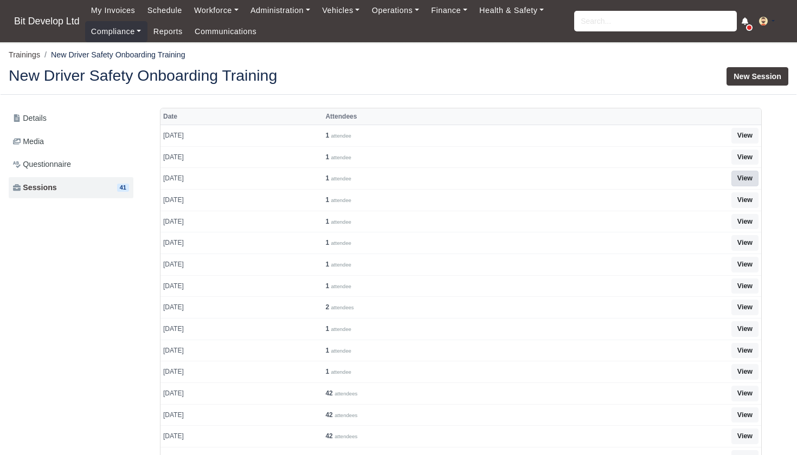
click at [746, 177] on link "View" at bounding box center [744, 179] width 27 height 16
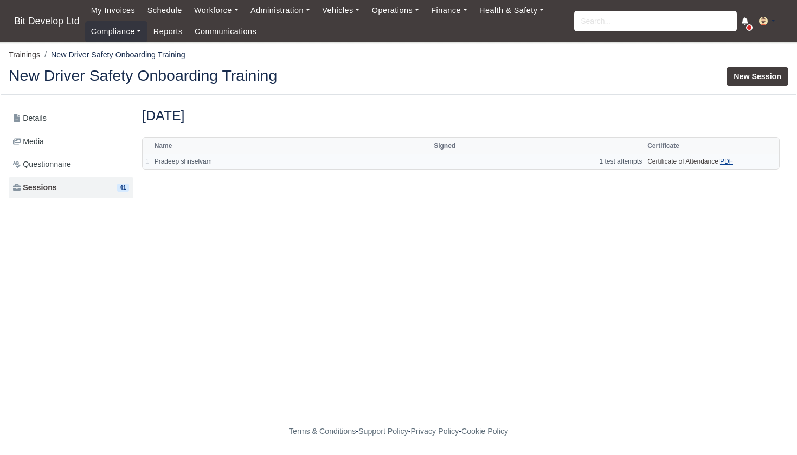
click at [729, 159] on link "PDF" at bounding box center [726, 162] width 13 height 8
click at [619, 23] on input "search" at bounding box center [655, 21] width 163 height 21
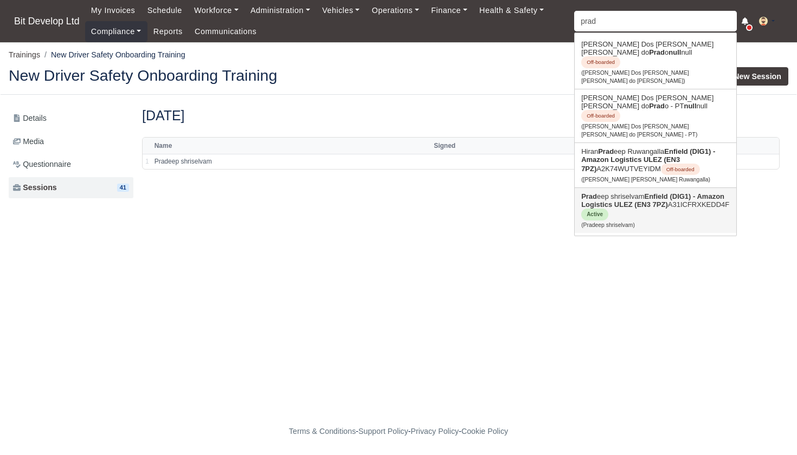
click at [655, 188] on link "Prad eep shriselvam Enfield (DIG1) - Amazon Logistics ULEZ (EN3 7PZ) A31ICFRXKE…" at bounding box center [656, 210] width 162 height 45
type input "Pradeep shriselvam"
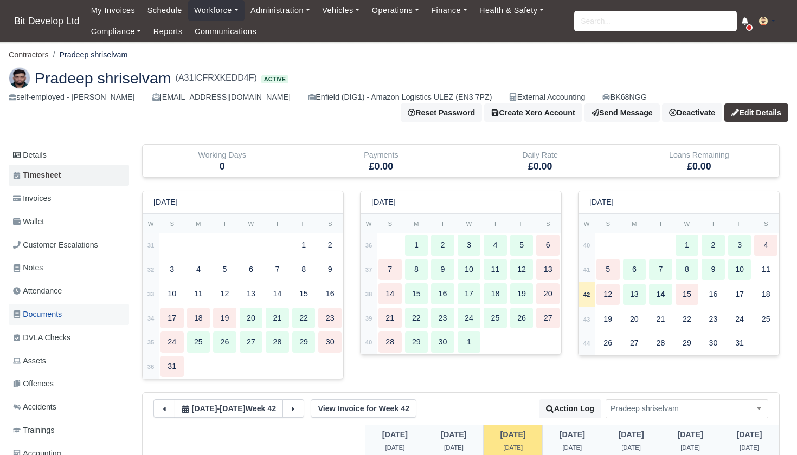
click at [48, 311] on span "Documents" at bounding box center [37, 315] width 49 height 12
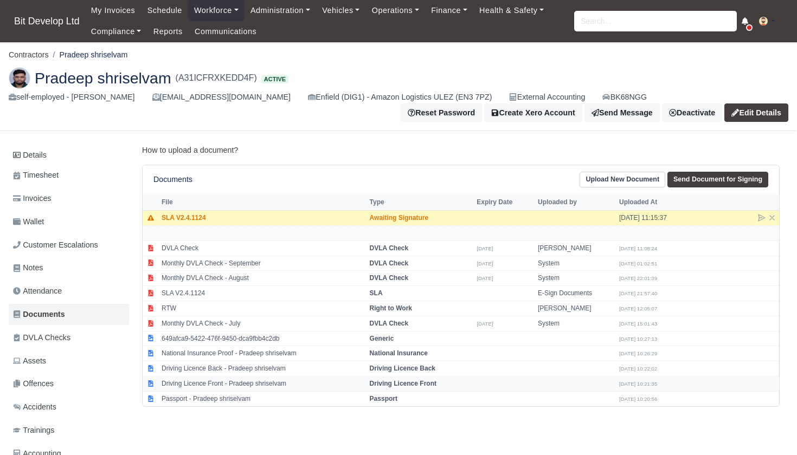
click at [223, 379] on td "Driving Licence Front - Pradeep shriselvam" at bounding box center [263, 384] width 208 height 15
select select "driving-licence-front"
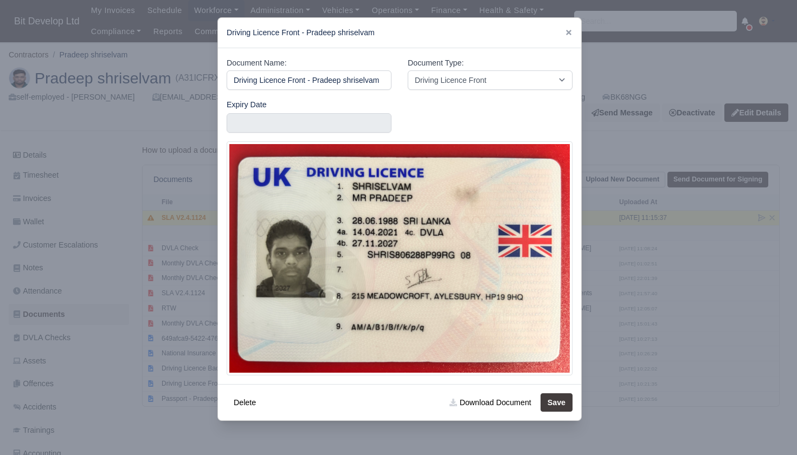
scroll to position [0, 1]
click at [474, 397] on link "Download Document" at bounding box center [489, 403] width 95 height 18
click at [604, 288] on div at bounding box center [398, 227] width 797 height 455
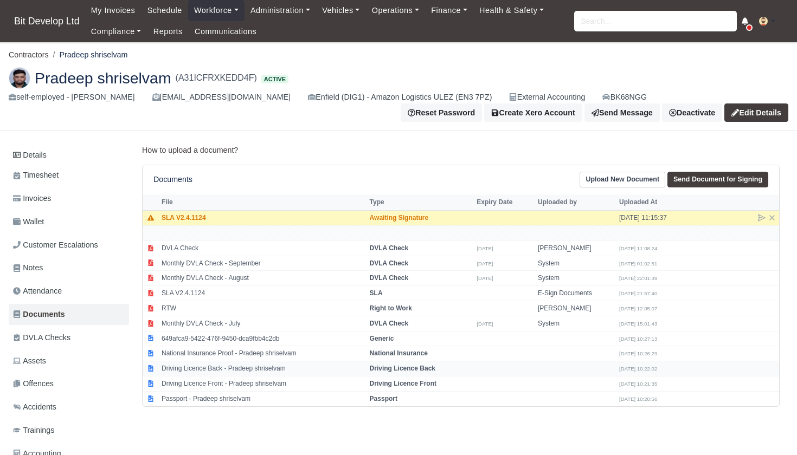
click at [232, 365] on td "Driving Licence Back - Pradeep shriselvam" at bounding box center [263, 369] width 208 height 15
select select "driving-licence-back"
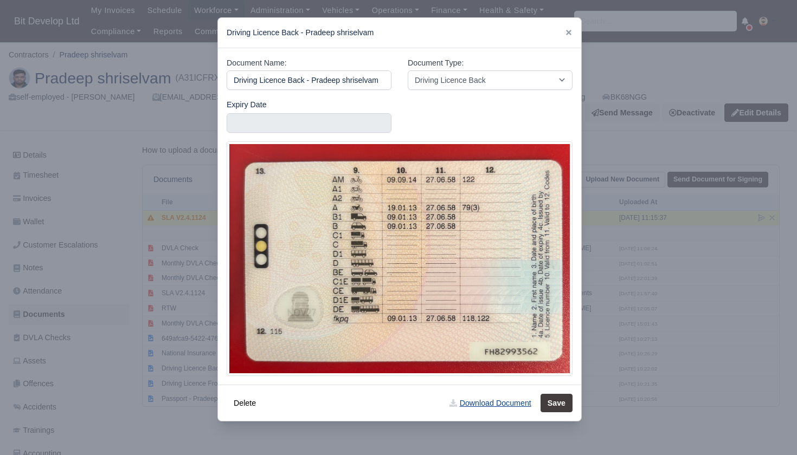
click at [490, 404] on link "Download Document" at bounding box center [489, 403] width 95 height 18
click at [693, 80] on div at bounding box center [398, 227] width 797 height 455
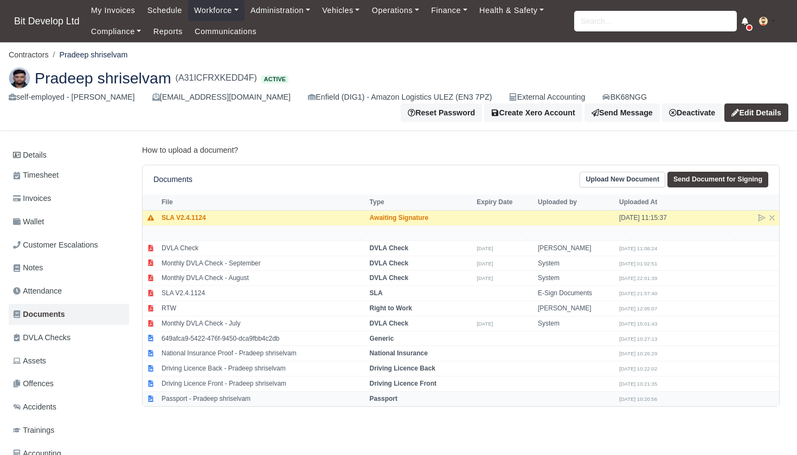
click at [200, 391] on td "Passport - Pradeep shriselvam" at bounding box center [263, 398] width 208 height 15
select select "passport"
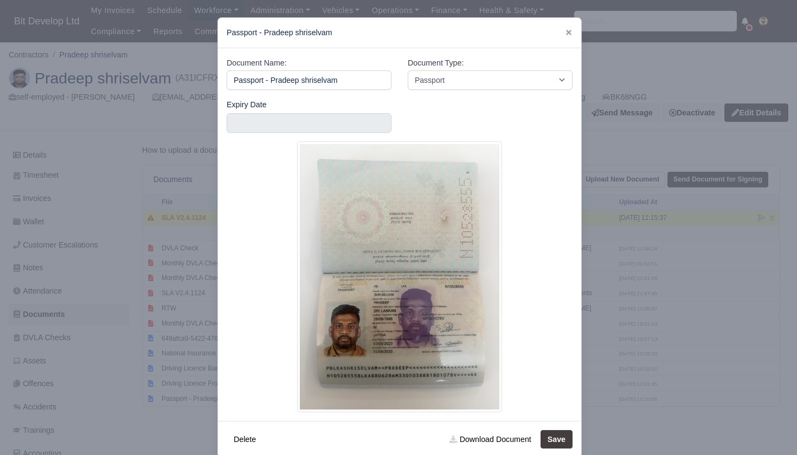
click at [167, 387] on div at bounding box center [398, 227] width 797 height 455
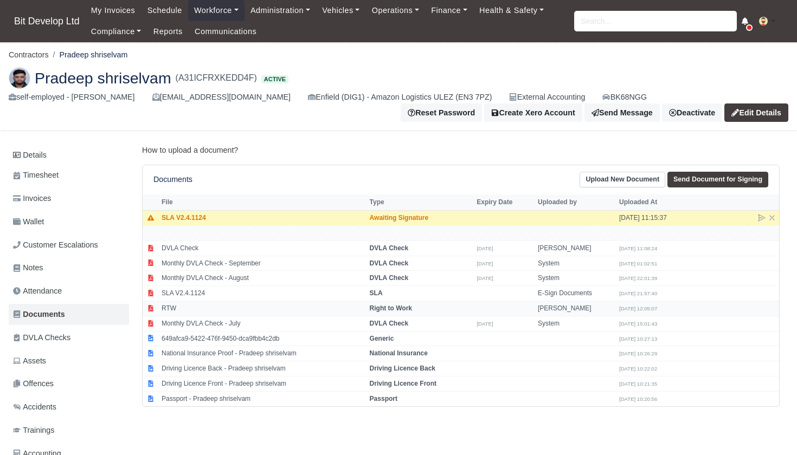
click at [391, 305] on strong "Right to Work" at bounding box center [391, 309] width 42 height 8
select select "right-to-work"
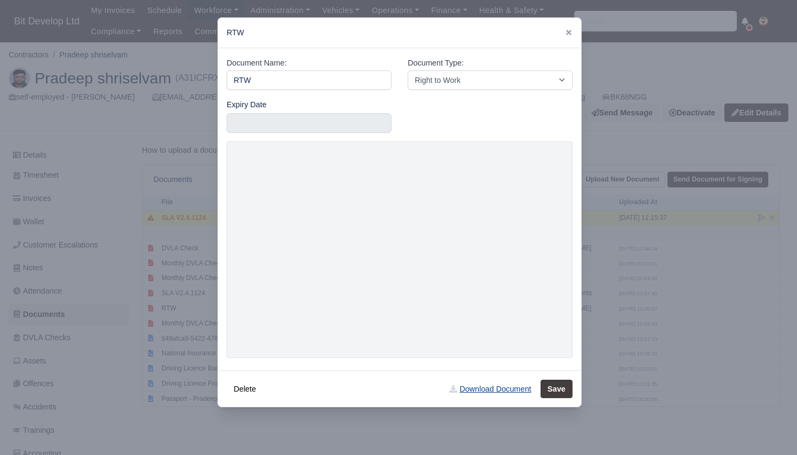
click at [496, 387] on link "Download Document" at bounding box center [489, 389] width 95 height 18
